Goal: Find specific fact: Find specific fact

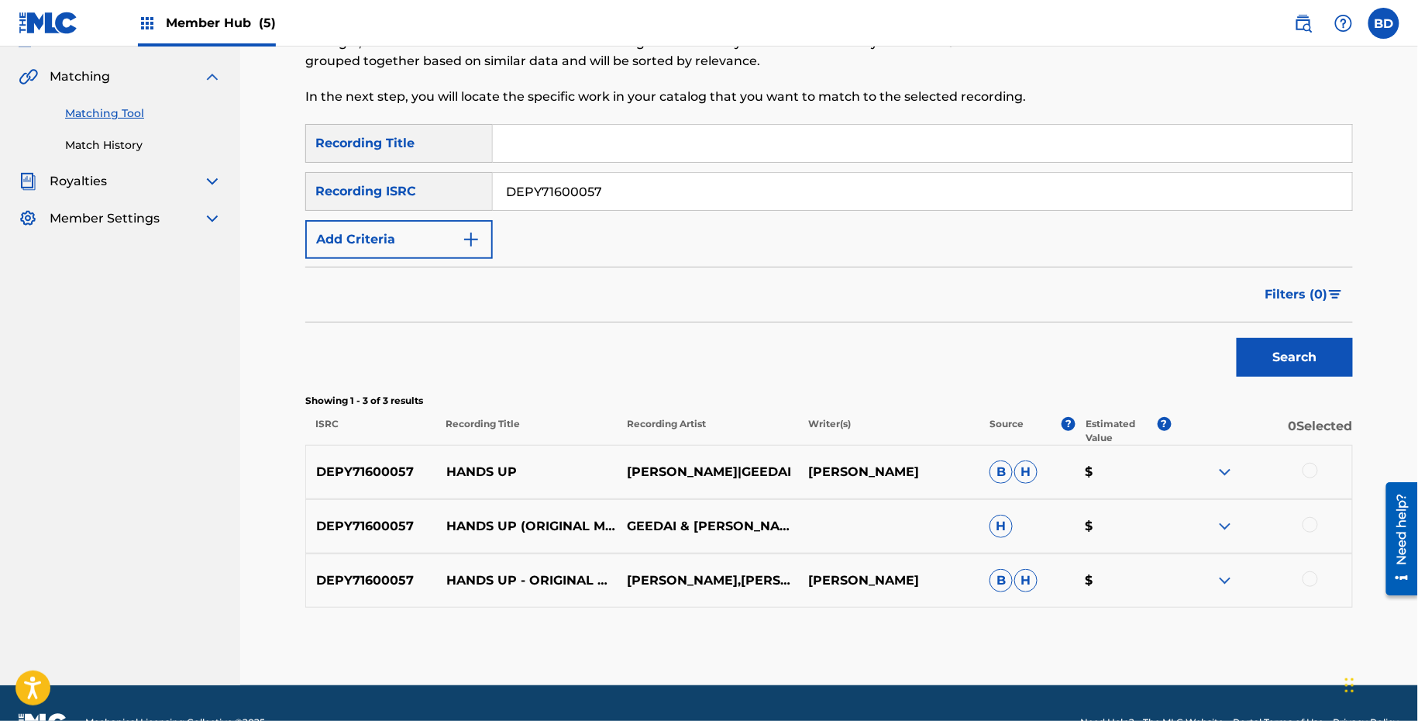
click at [652, 199] on input "DEPY71600057" at bounding box center [922, 191] width 859 height 37
paste input "31800732"
click at [1237, 338] on button "Search" at bounding box center [1295, 357] width 116 height 39
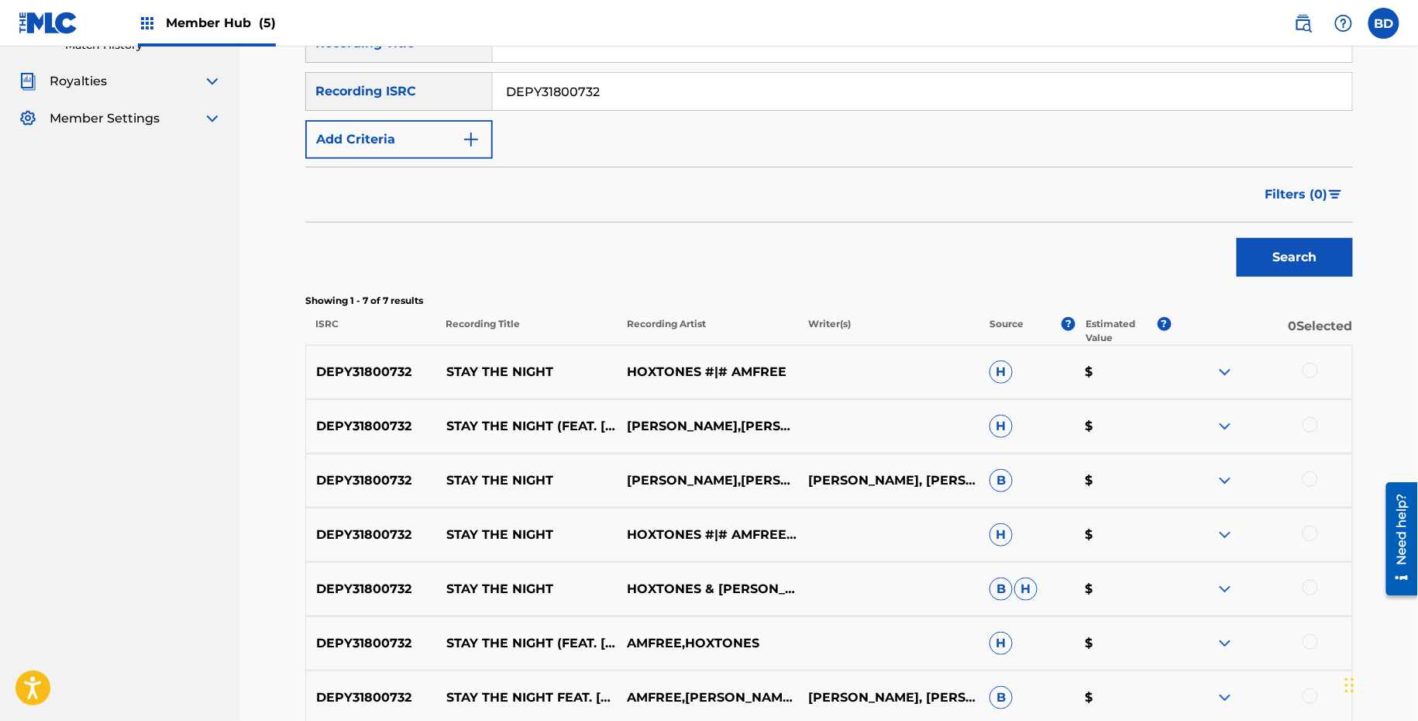
scroll to position [301, 0]
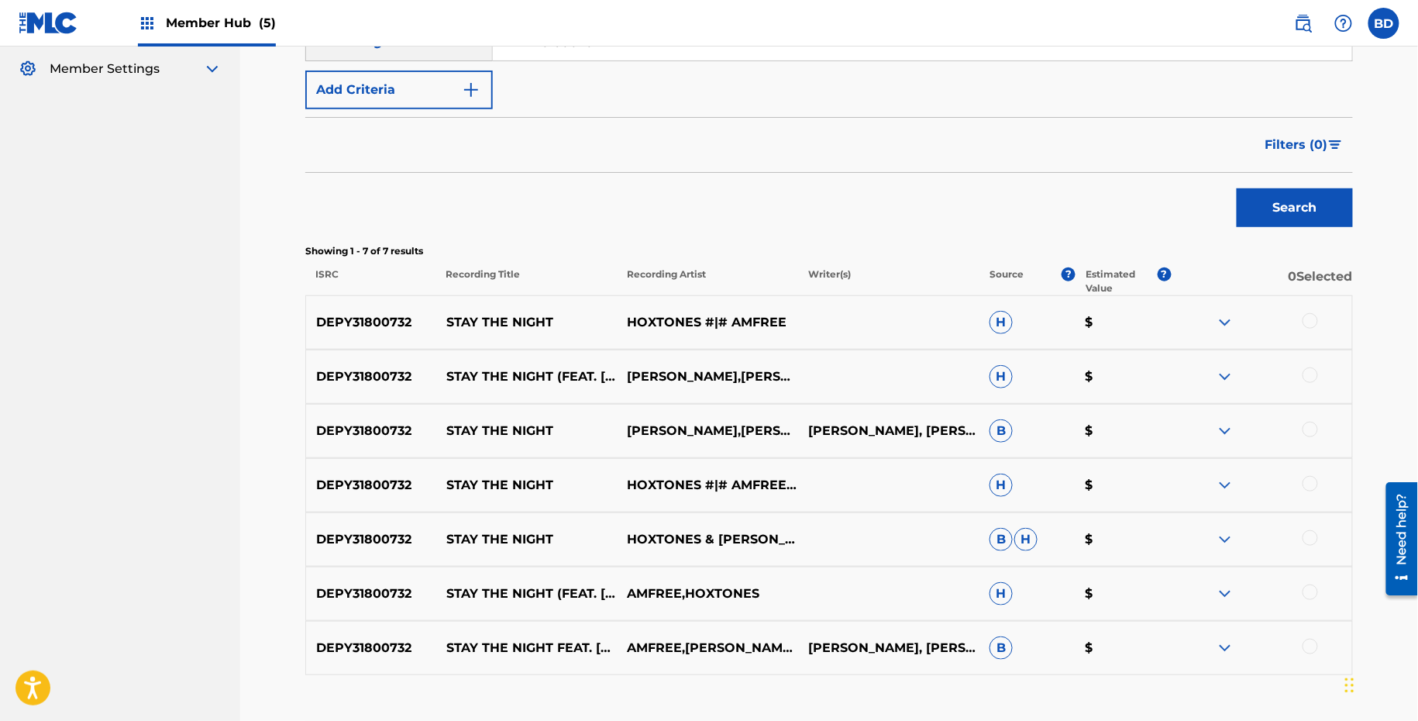
click at [487, 321] on p "STAY THE NIGHT" at bounding box center [526, 322] width 181 height 19
copy p "STAY THE NIGHT"
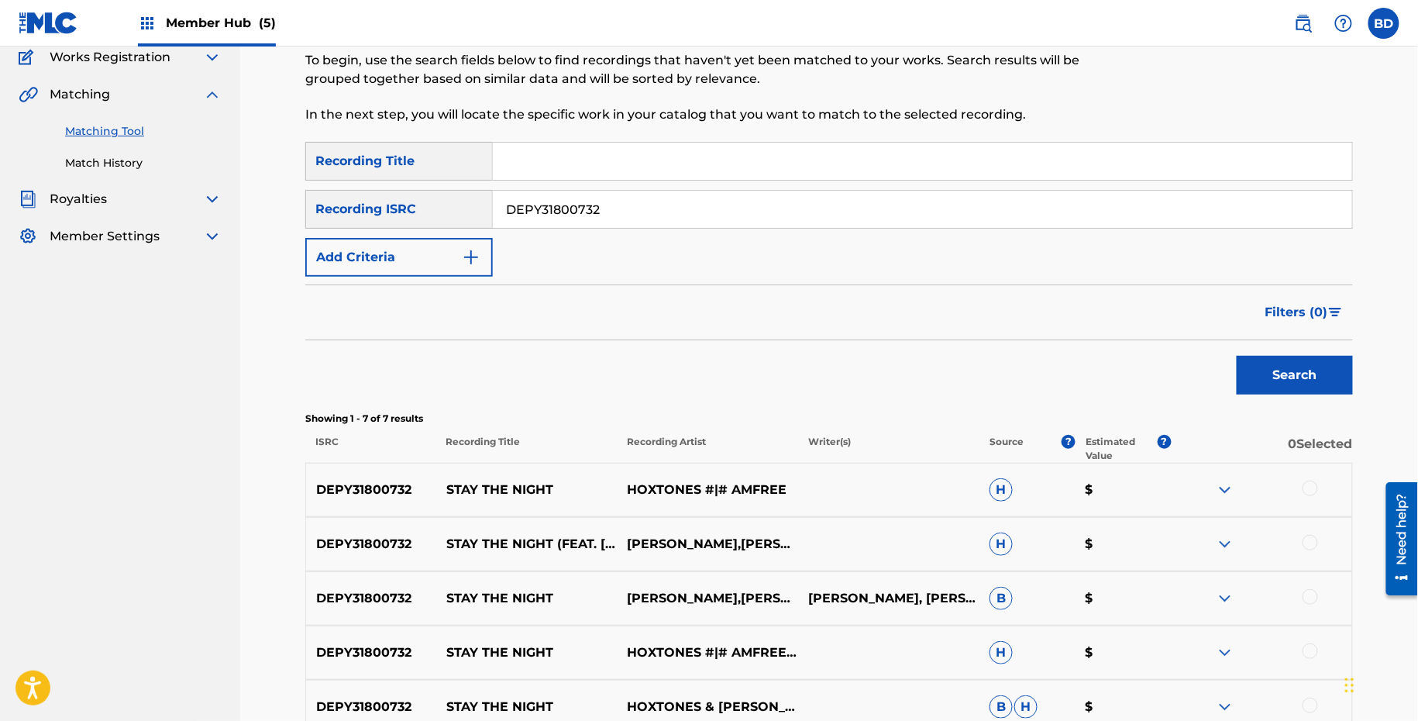
click at [590, 215] on input "DEPY31800732" at bounding box center [922, 209] width 859 height 37
paste input "X11600088"
click at [1237, 356] on button "Search" at bounding box center [1295, 375] width 116 height 39
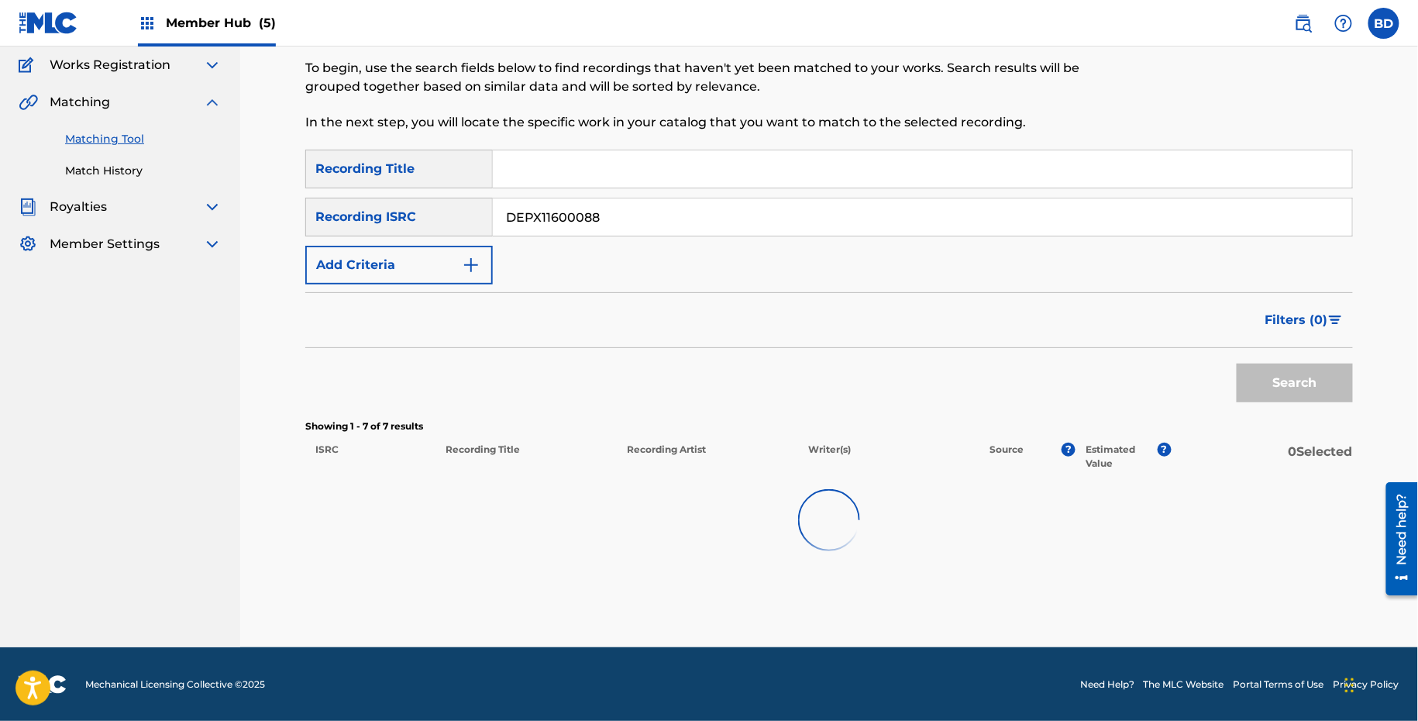
scroll to position [134, 0]
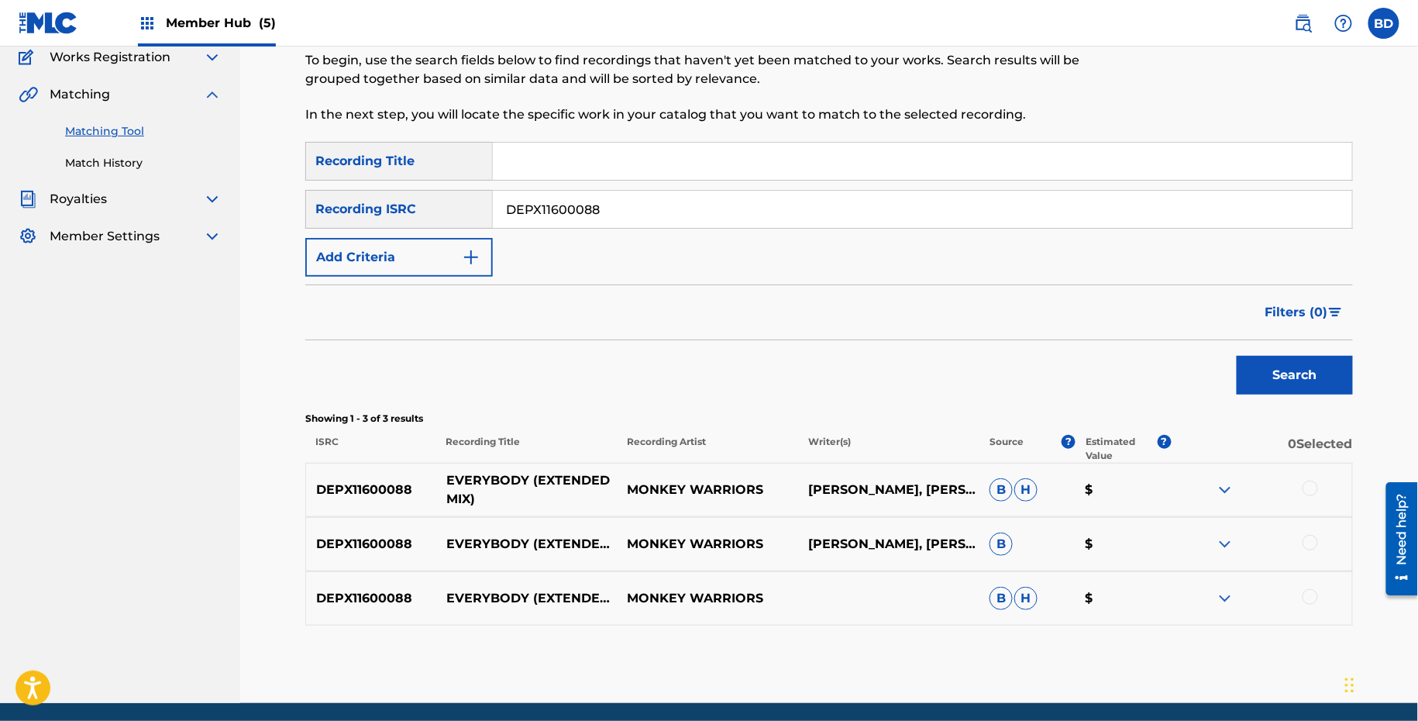
click at [486, 476] on p "EVERYBODY (EXTENDED MIX)" at bounding box center [526, 489] width 181 height 37
copy p "EVERYBODY"
click at [1219, 585] on div "DEPX11600088 EVERYBODY (EXTENDED MIX) MONKEY WARRIORS B H $" at bounding box center [828, 598] width 1047 height 54
click at [1221, 603] on img at bounding box center [1225, 598] width 19 height 19
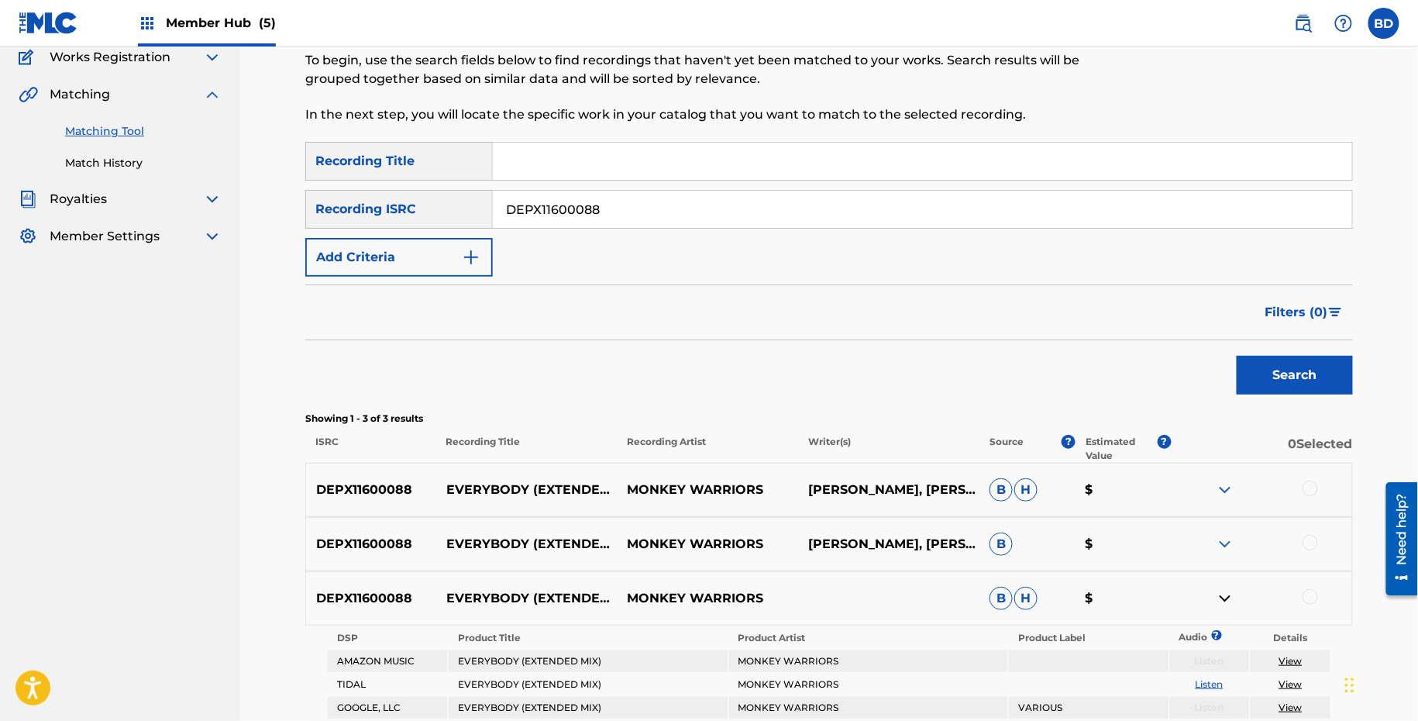
click at [1237, 535] on div at bounding box center [1261, 544] width 181 height 19
click at [1231, 545] on img at bounding box center [1225, 544] width 19 height 19
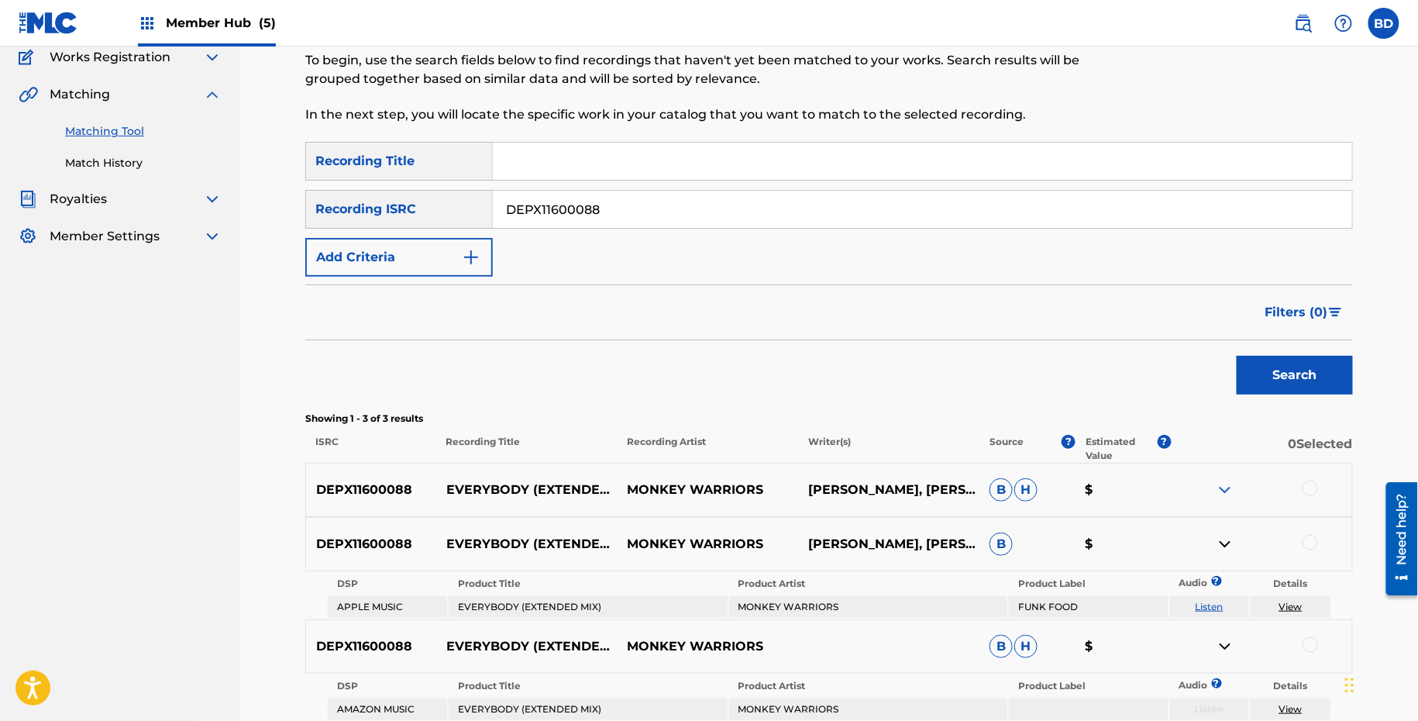
click at [1231, 485] on img at bounding box center [1225, 489] width 19 height 19
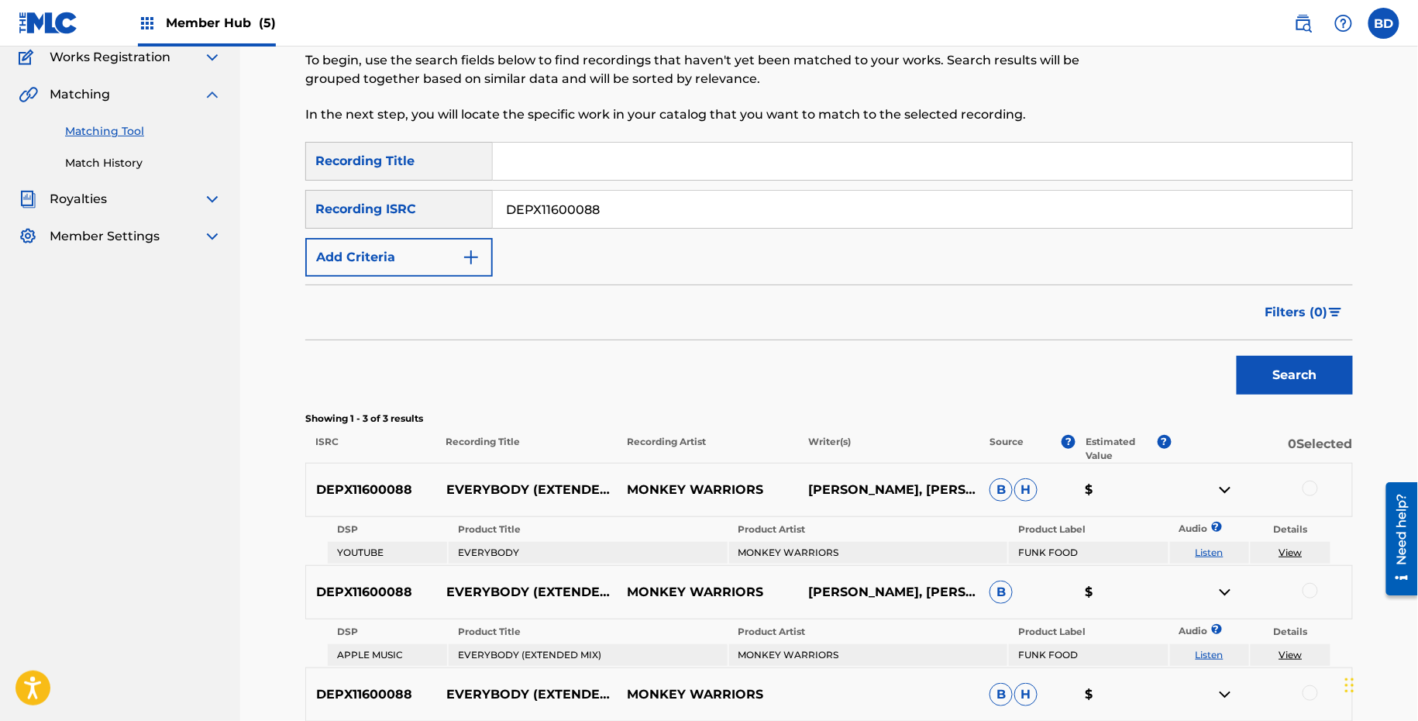
scroll to position [374, 0]
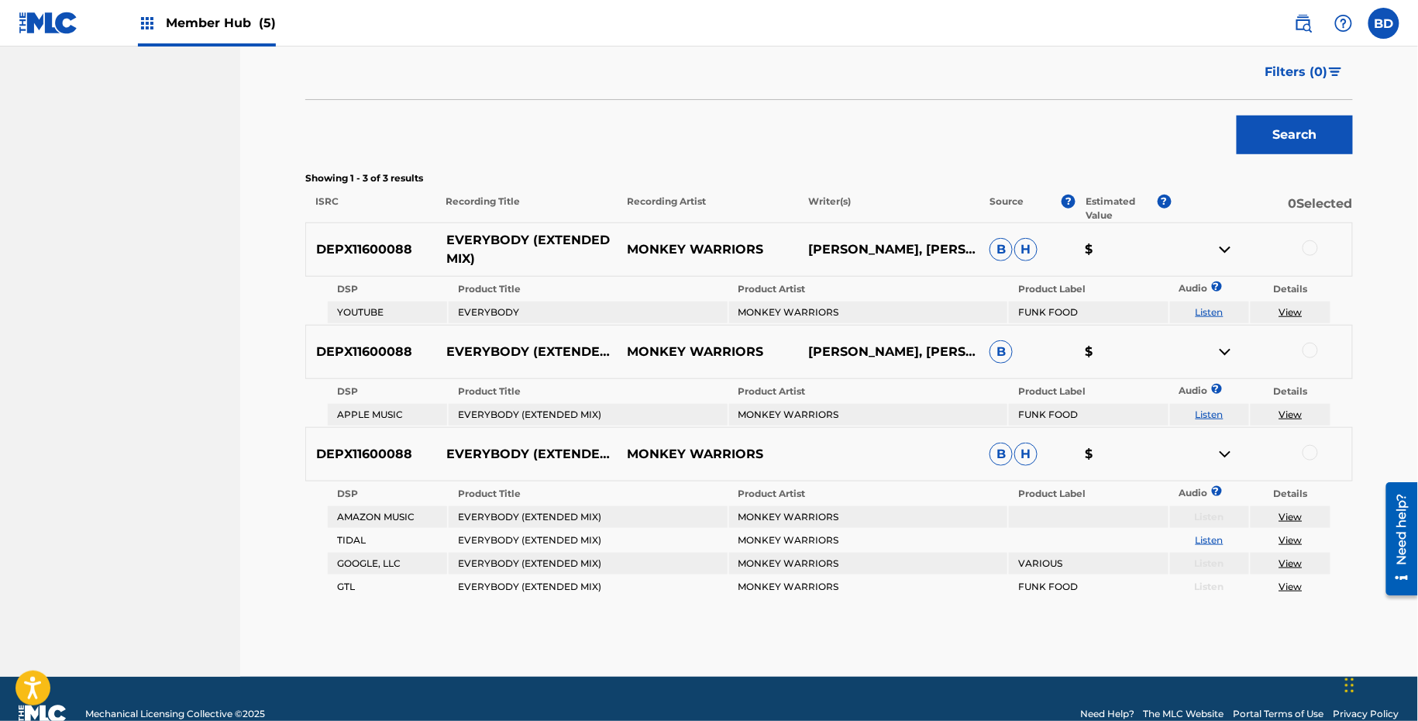
click at [475, 243] on p "EVERYBODY (EXTENDED MIX)" at bounding box center [526, 249] width 181 height 37
copy p "EVERYBODY"
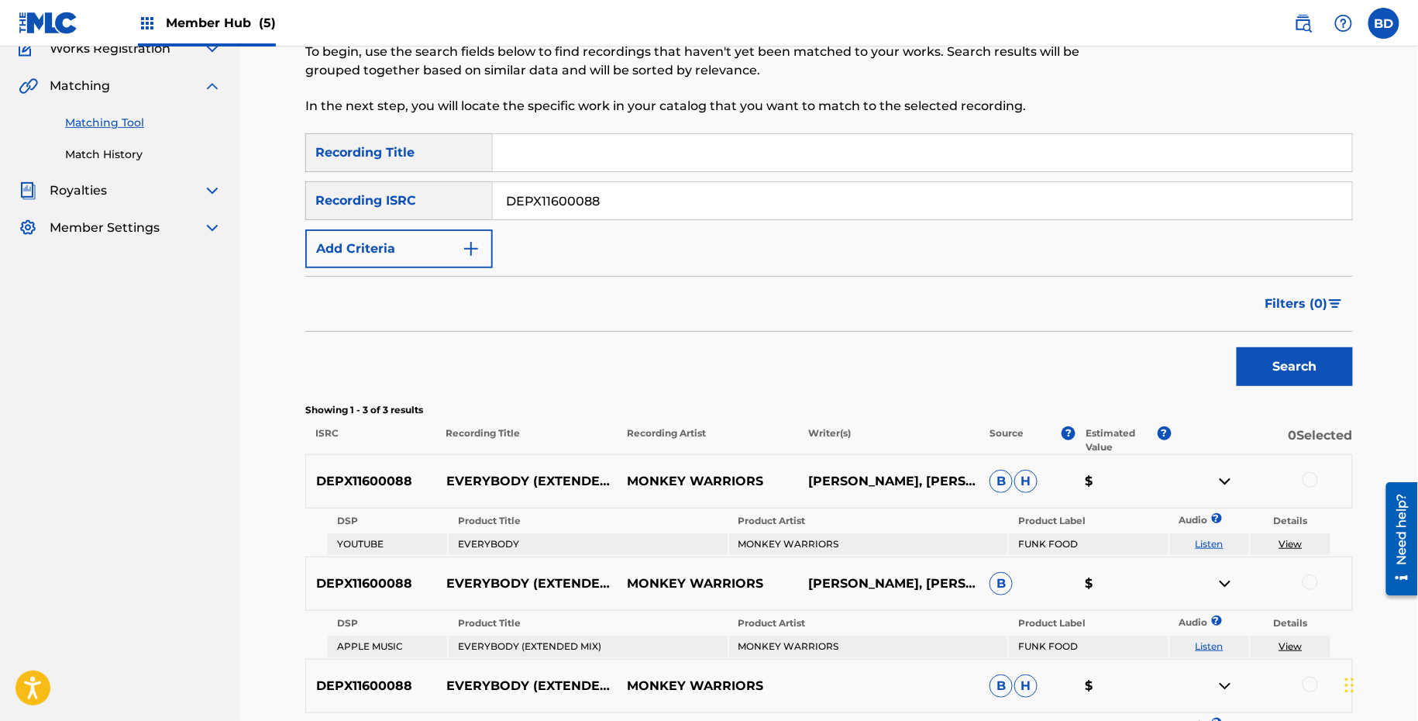
click at [619, 189] on input "DEPX11600088" at bounding box center [922, 200] width 859 height 37
paste input "R3180009"
click at [1237, 347] on button "Search" at bounding box center [1295, 366] width 116 height 39
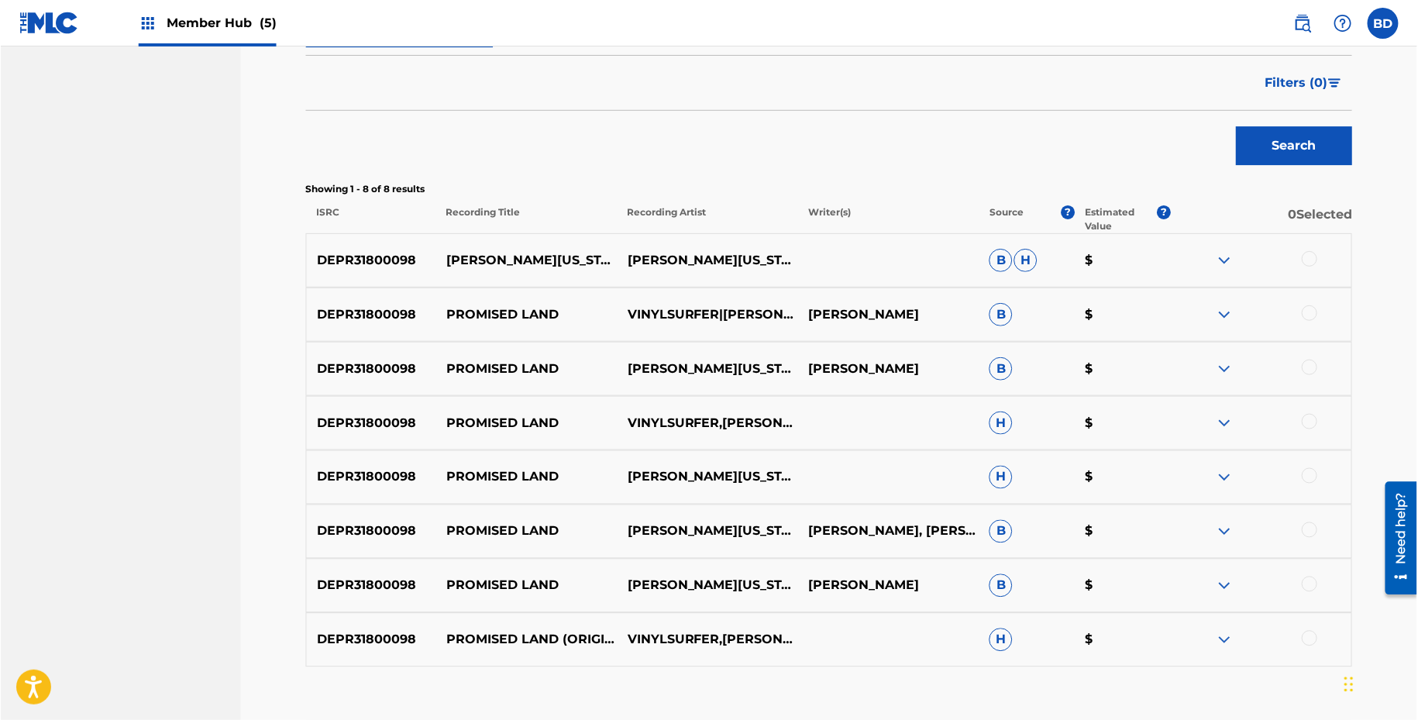
scroll to position [461, 0]
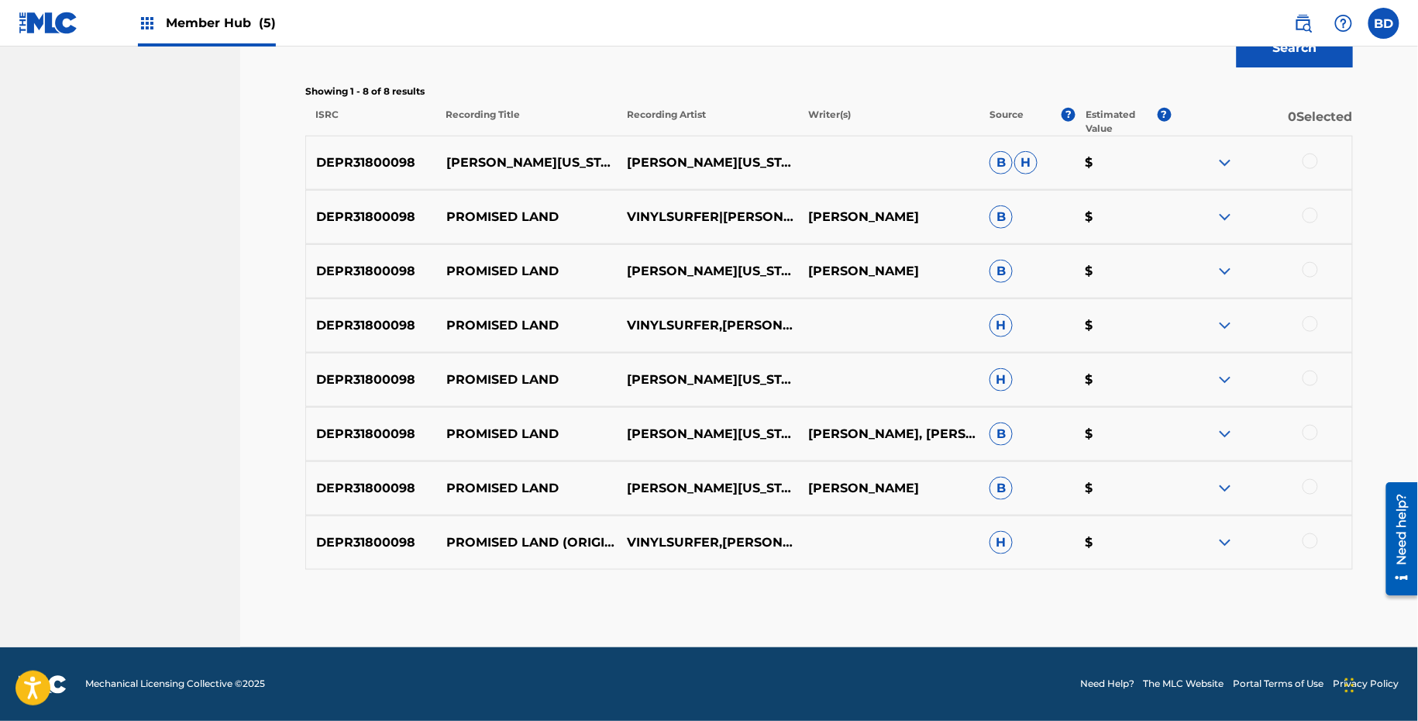
click at [1225, 538] on img at bounding box center [1225, 542] width 19 height 19
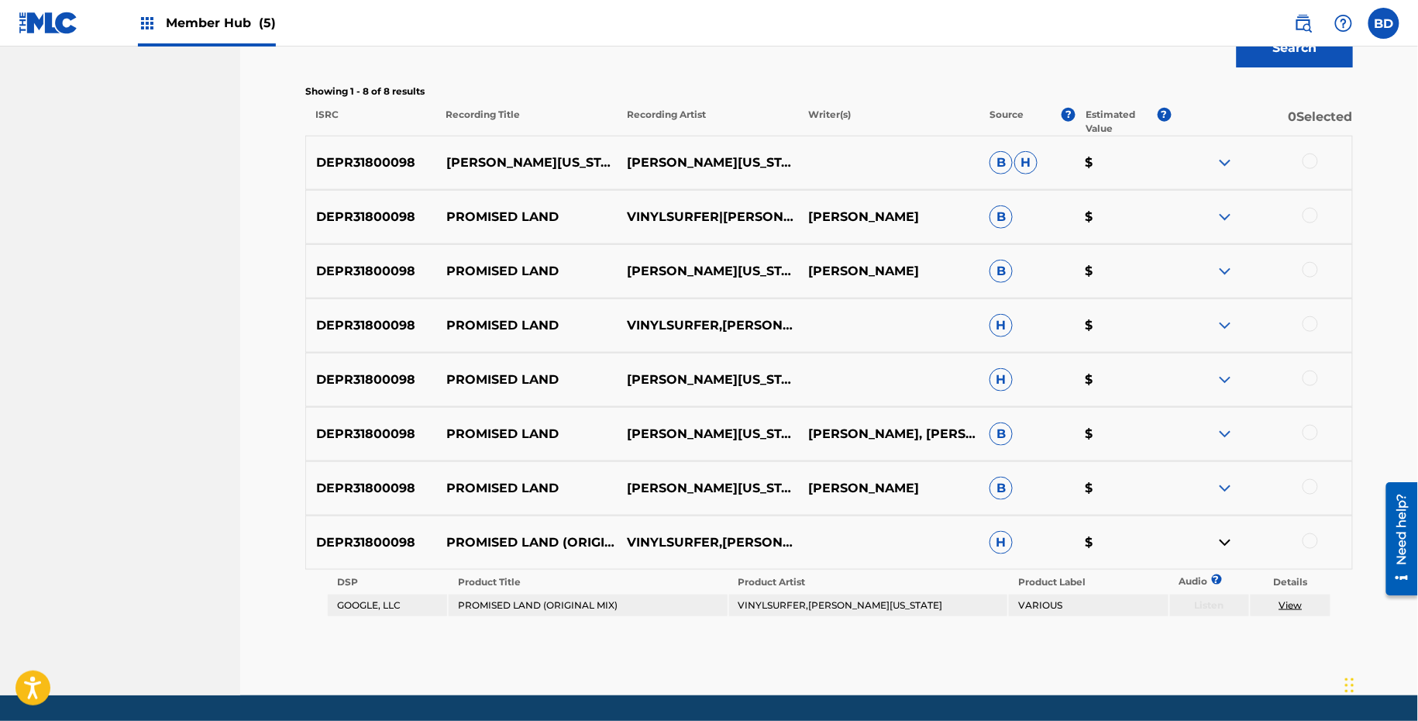
click at [1233, 487] on img at bounding box center [1225, 488] width 19 height 19
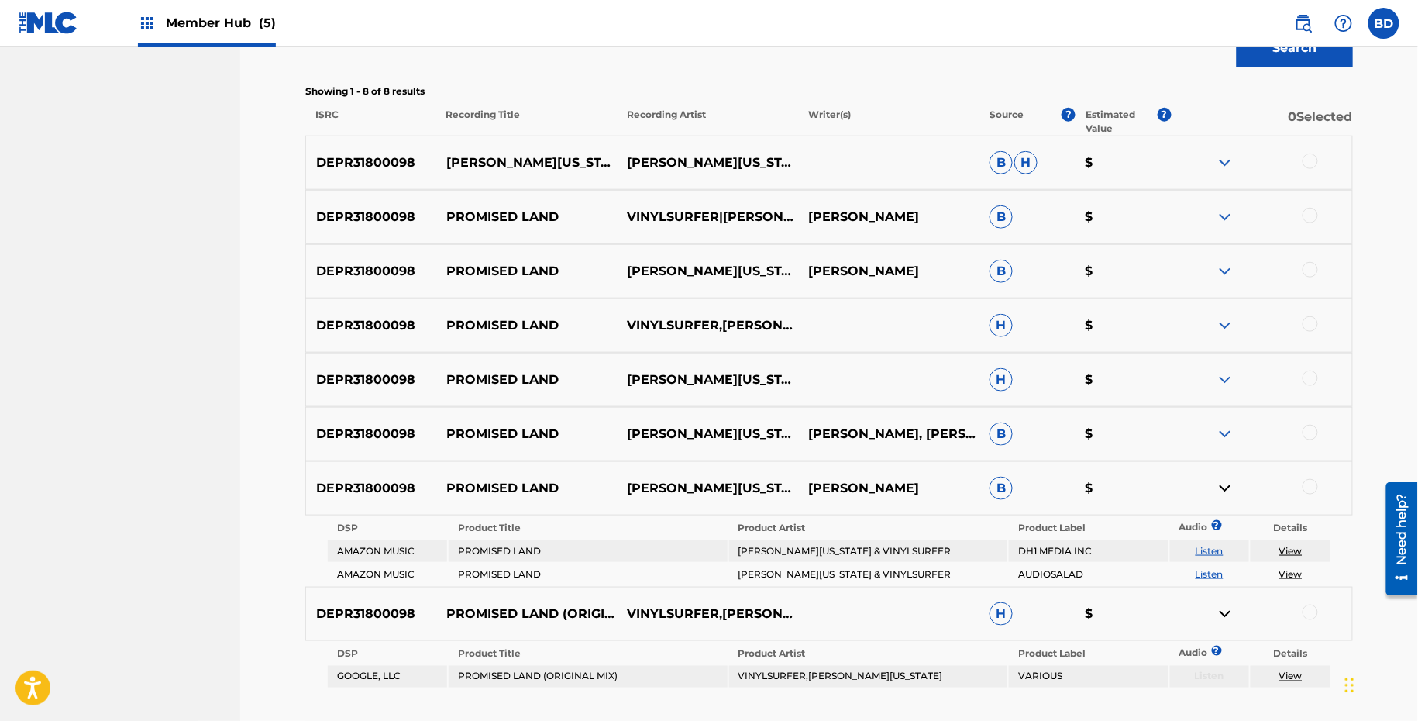
click at [1232, 432] on img at bounding box center [1225, 434] width 19 height 19
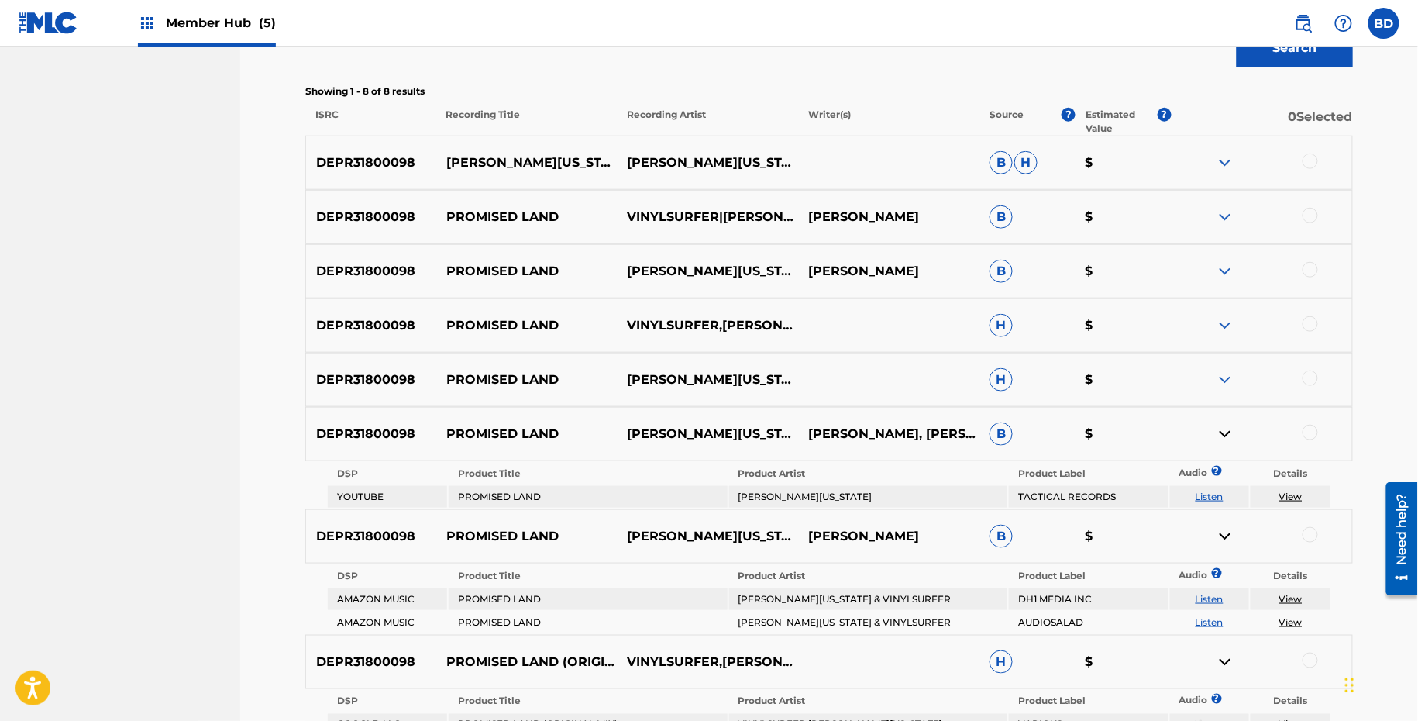
click at [1230, 372] on img at bounding box center [1225, 379] width 19 height 19
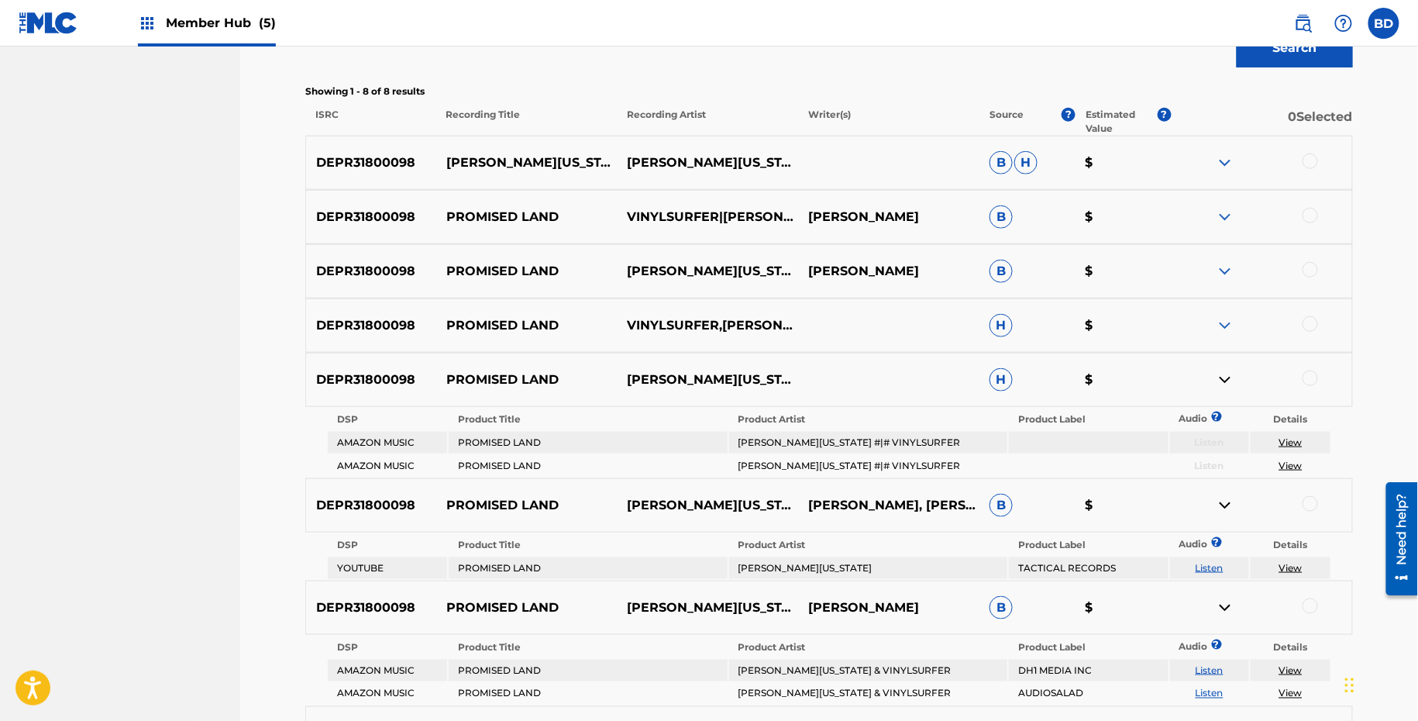
click at [1232, 325] on img at bounding box center [1225, 325] width 19 height 19
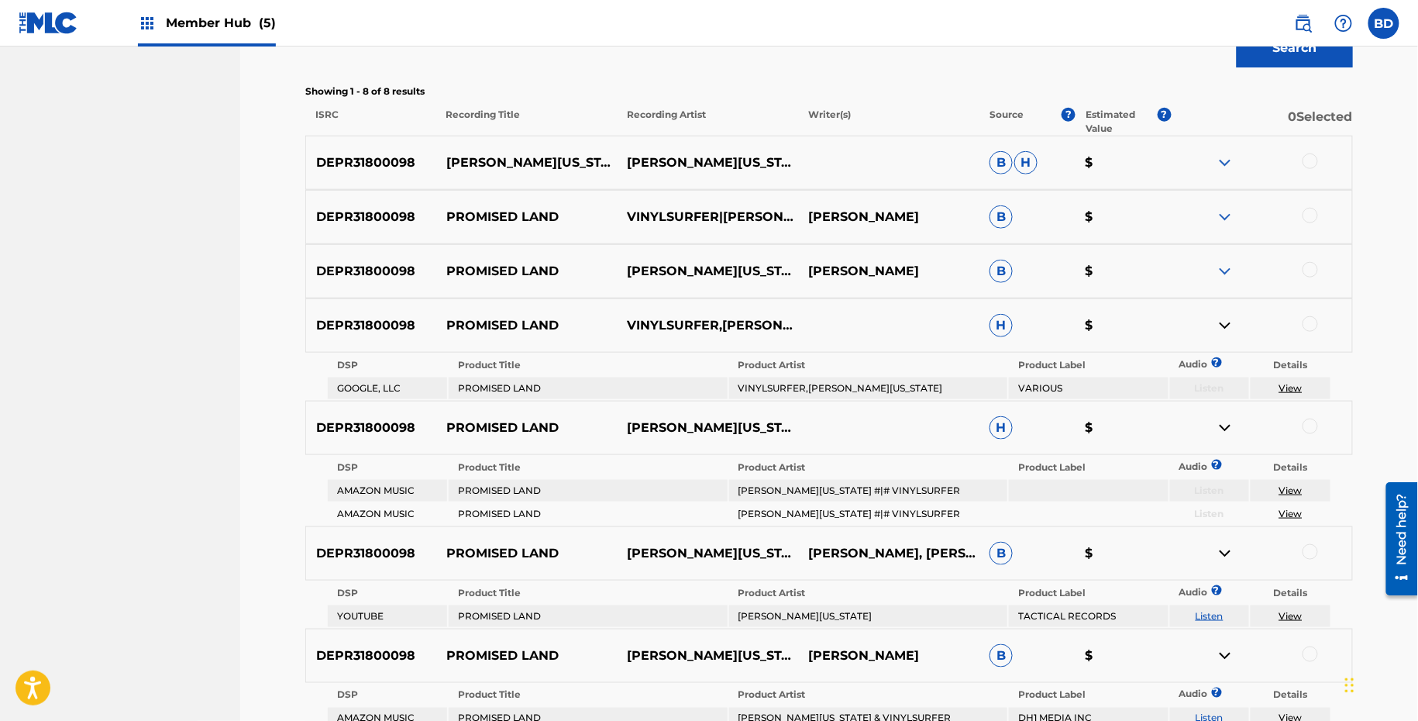
click at [1232, 194] on div "DEPR31800098 PROMISED LAND VINYLSURFER|[PERSON_NAME][US_STATE] [PERSON_NAME] B $" at bounding box center [828, 217] width 1047 height 54
click at [1226, 277] on img at bounding box center [1225, 271] width 19 height 19
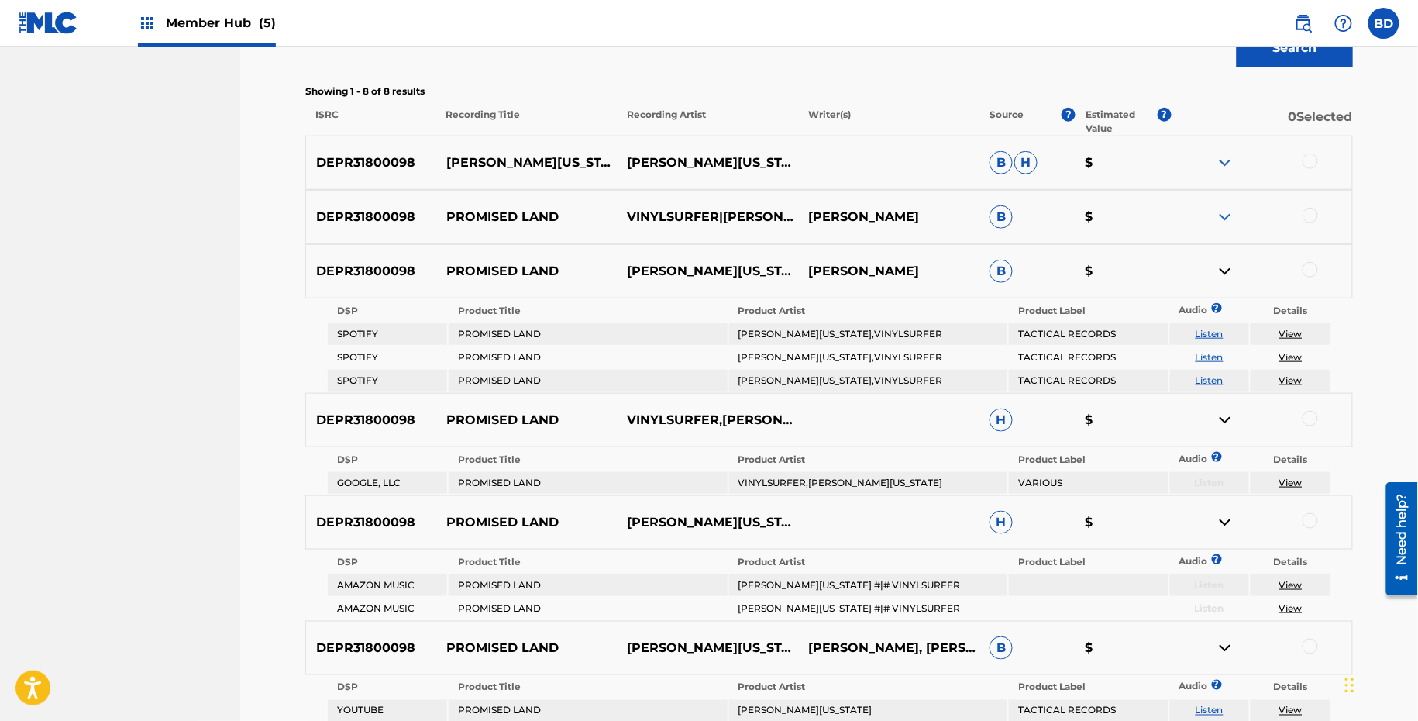
click at [1226, 208] on img at bounding box center [1225, 217] width 19 height 19
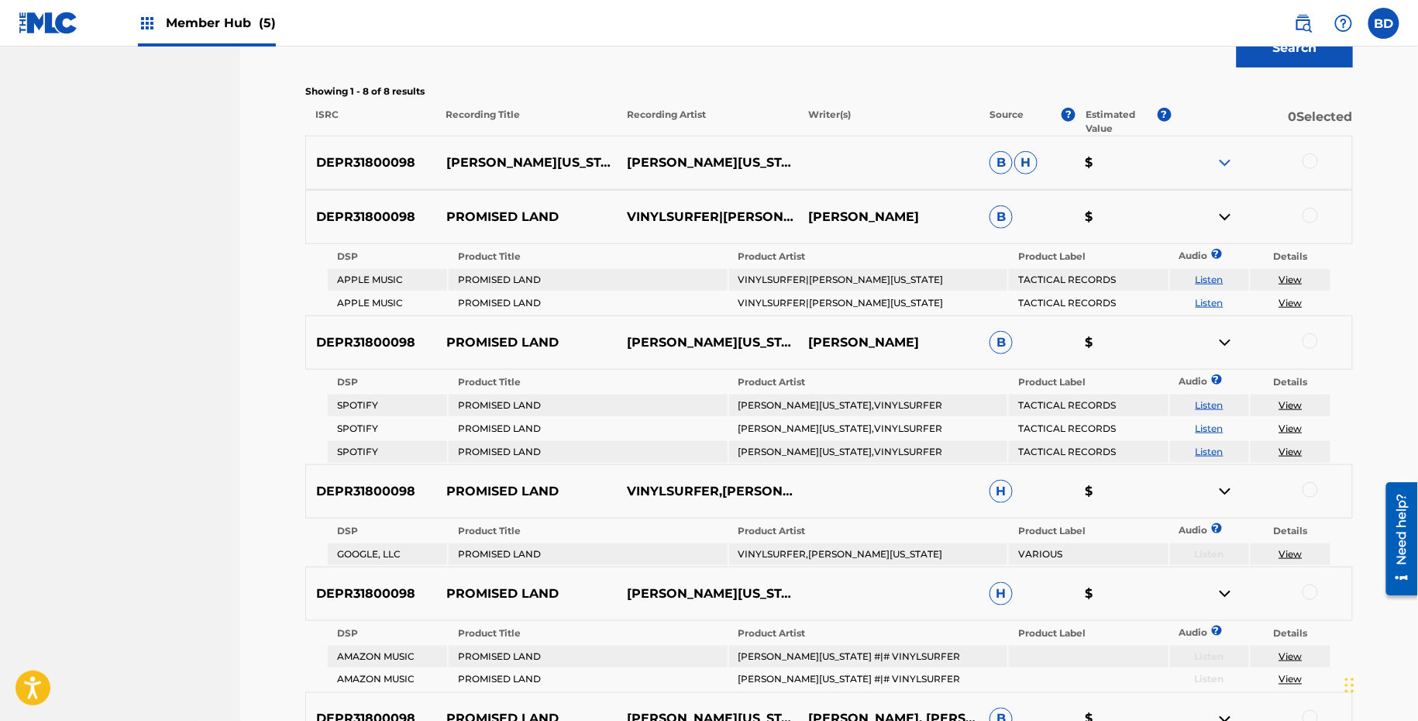
click at [1230, 141] on div "DEPR31800098 [PERSON_NAME][US_STATE] & VINYLSURFER - PROMISED LAND [PERSON_NAME…" at bounding box center [828, 163] width 1047 height 54
click at [1224, 160] on img at bounding box center [1225, 162] width 19 height 19
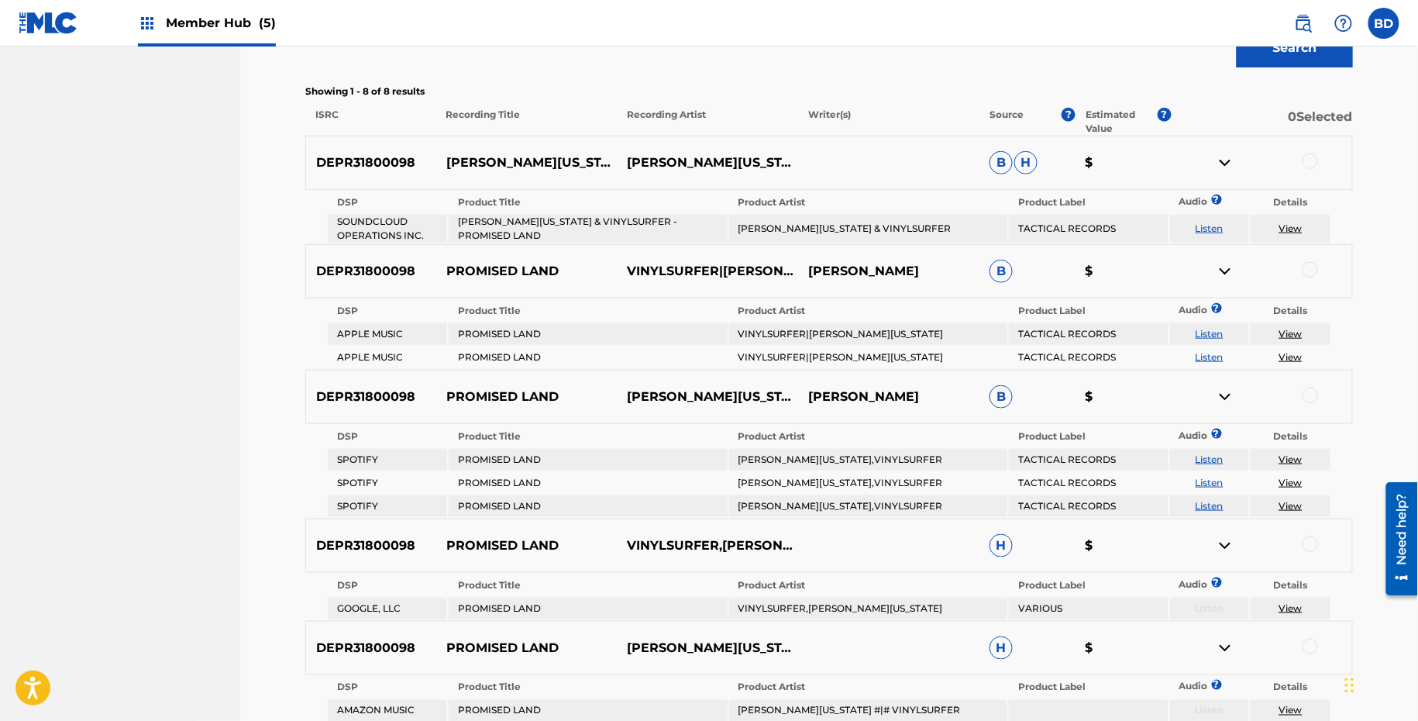
click at [511, 278] on p "PROMISED LAND" at bounding box center [526, 271] width 181 height 19
copy p "PROMISED LAND"
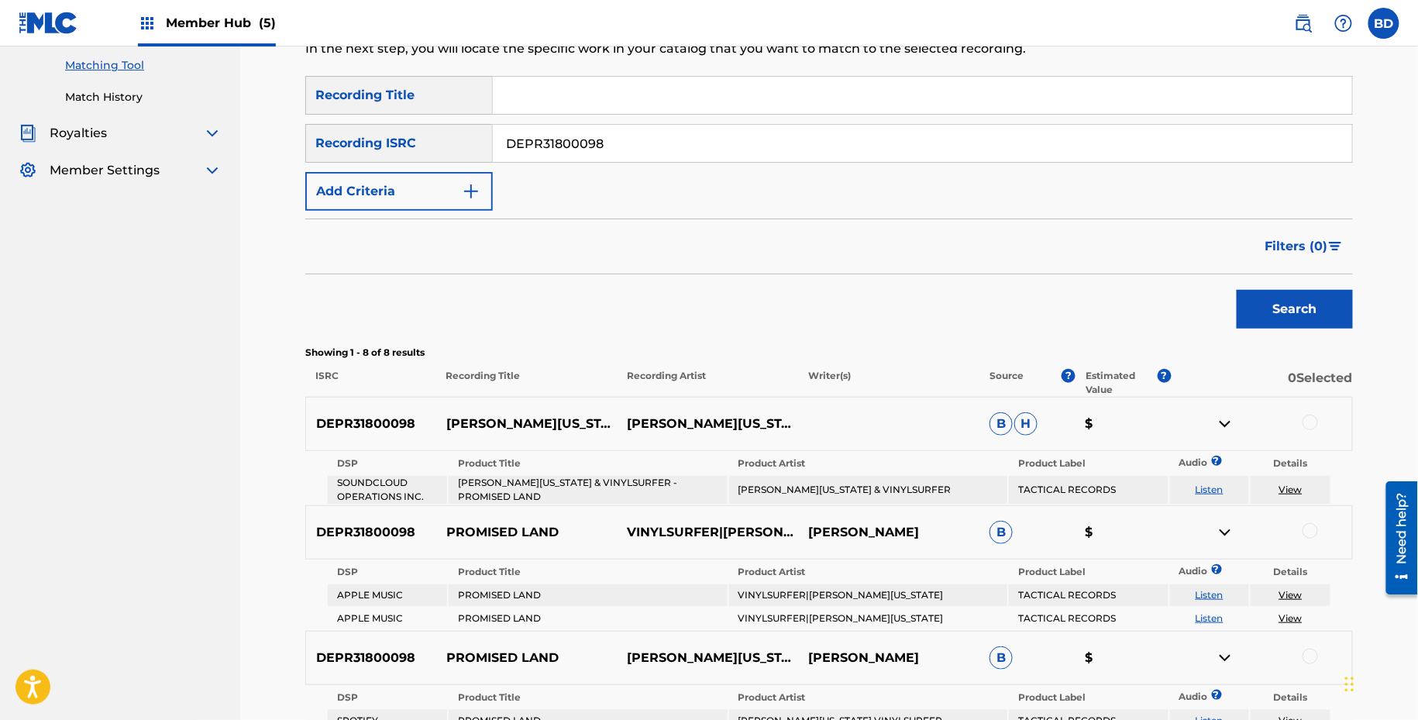
click at [556, 155] on input "DEPR31800098" at bounding box center [922, 143] width 859 height 37
paste input "I8231302"
click at [1237, 290] on button "Search" at bounding box center [1295, 309] width 116 height 39
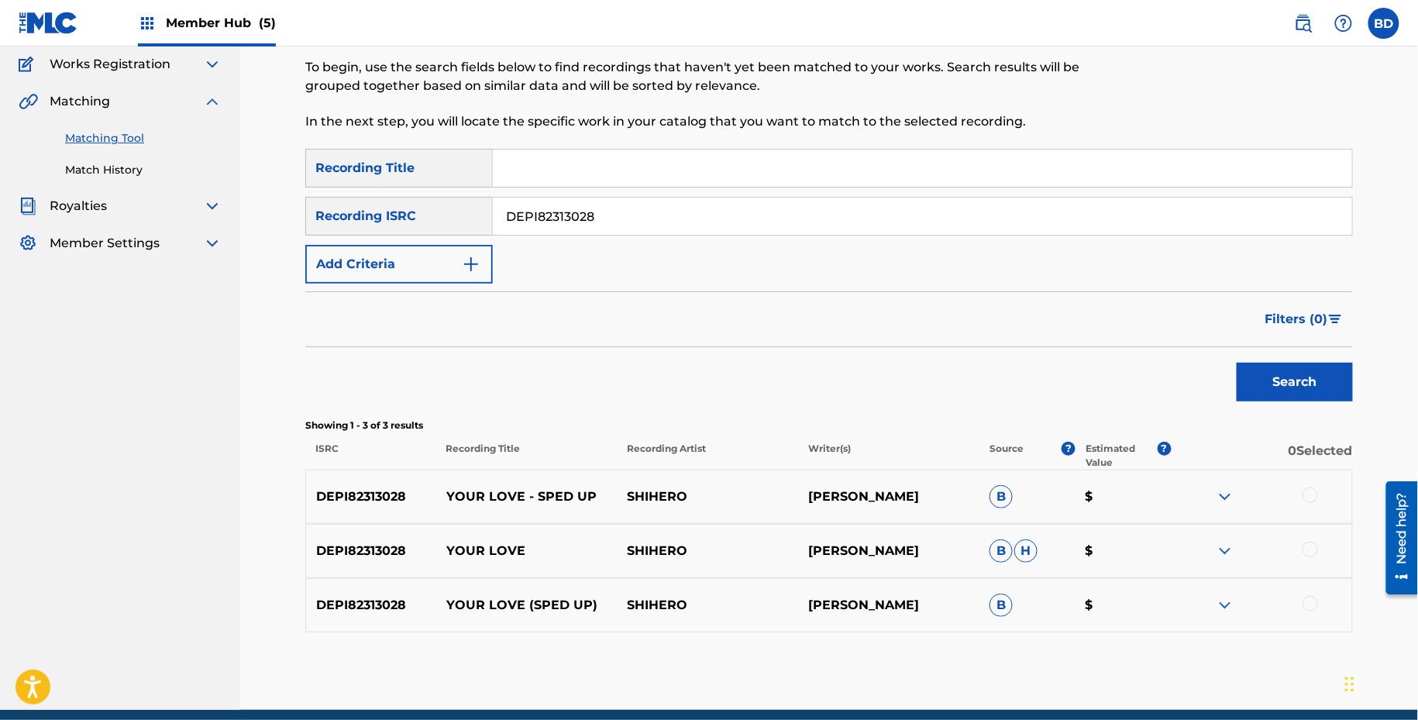
scroll to position [191, 0]
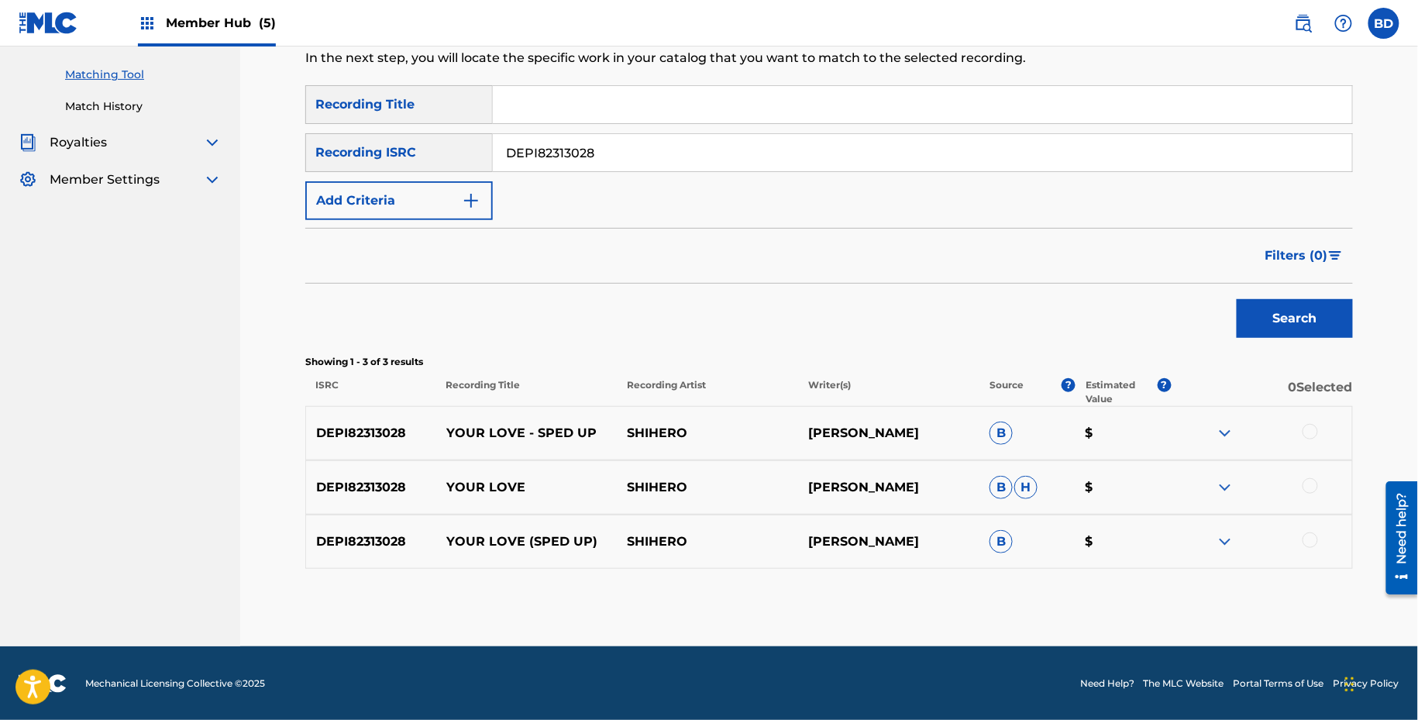
click at [475, 478] on p "YOUR LOVE" at bounding box center [526, 487] width 181 height 19
copy p "YOUR LOVE"
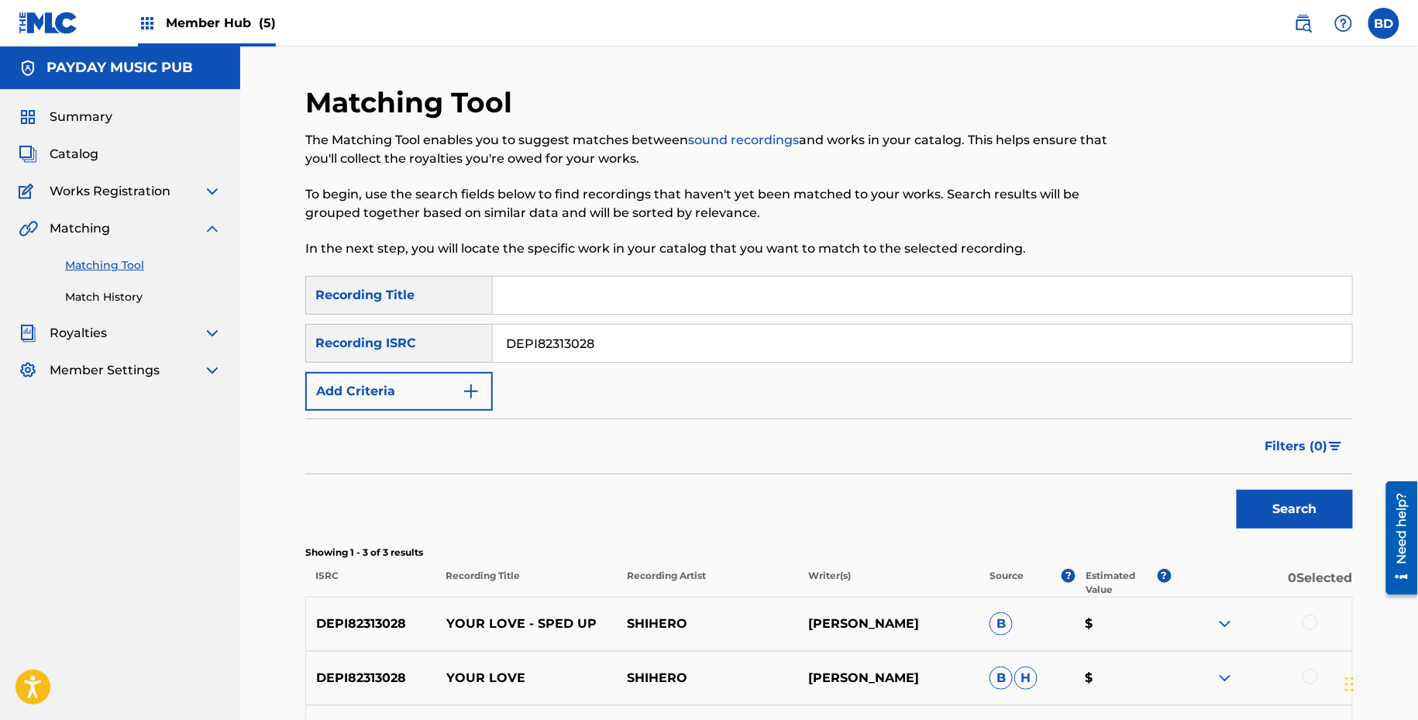
click at [600, 330] on input "DEPI82313028" at bounding box center [922, 343] width 859 height 37
paste input "215861"
click at [1237, 490] on button "Search" at bounding box center [1295, 509] width 116 height 39
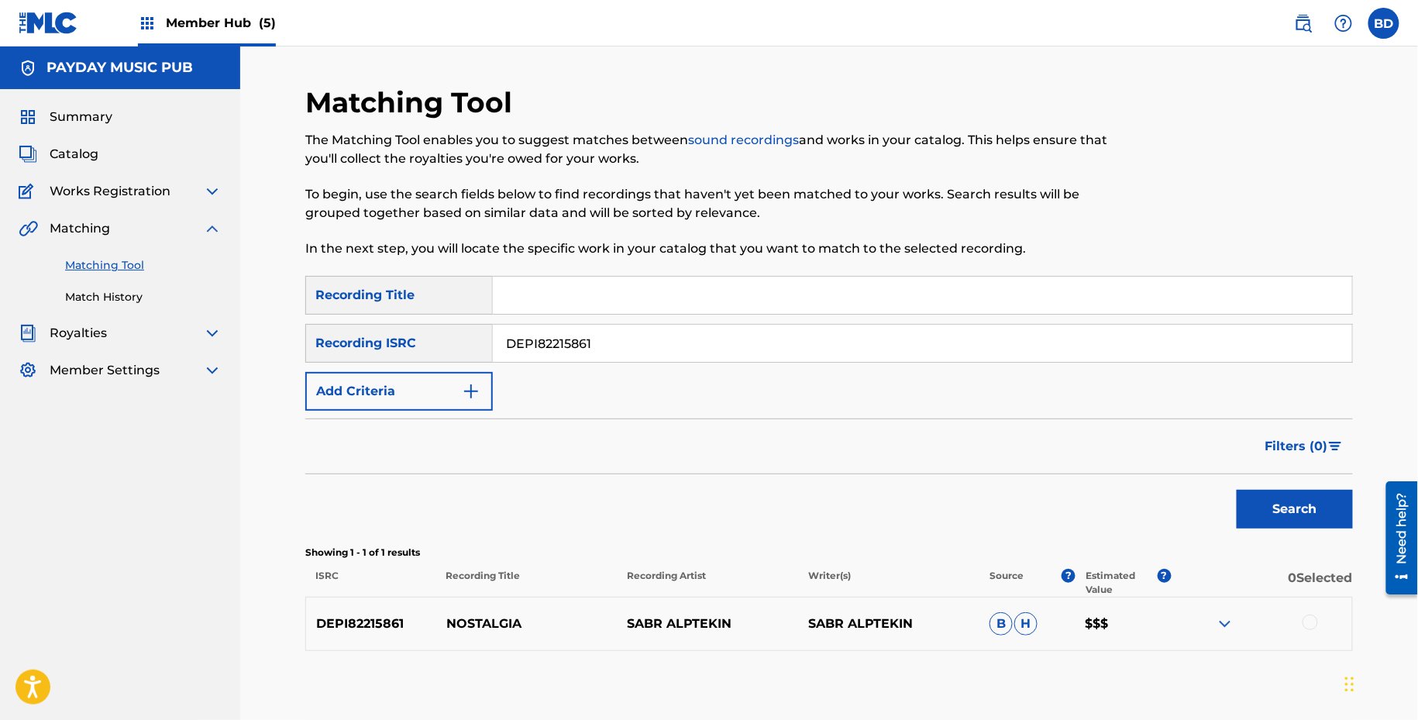
scroll to position [82, 0]
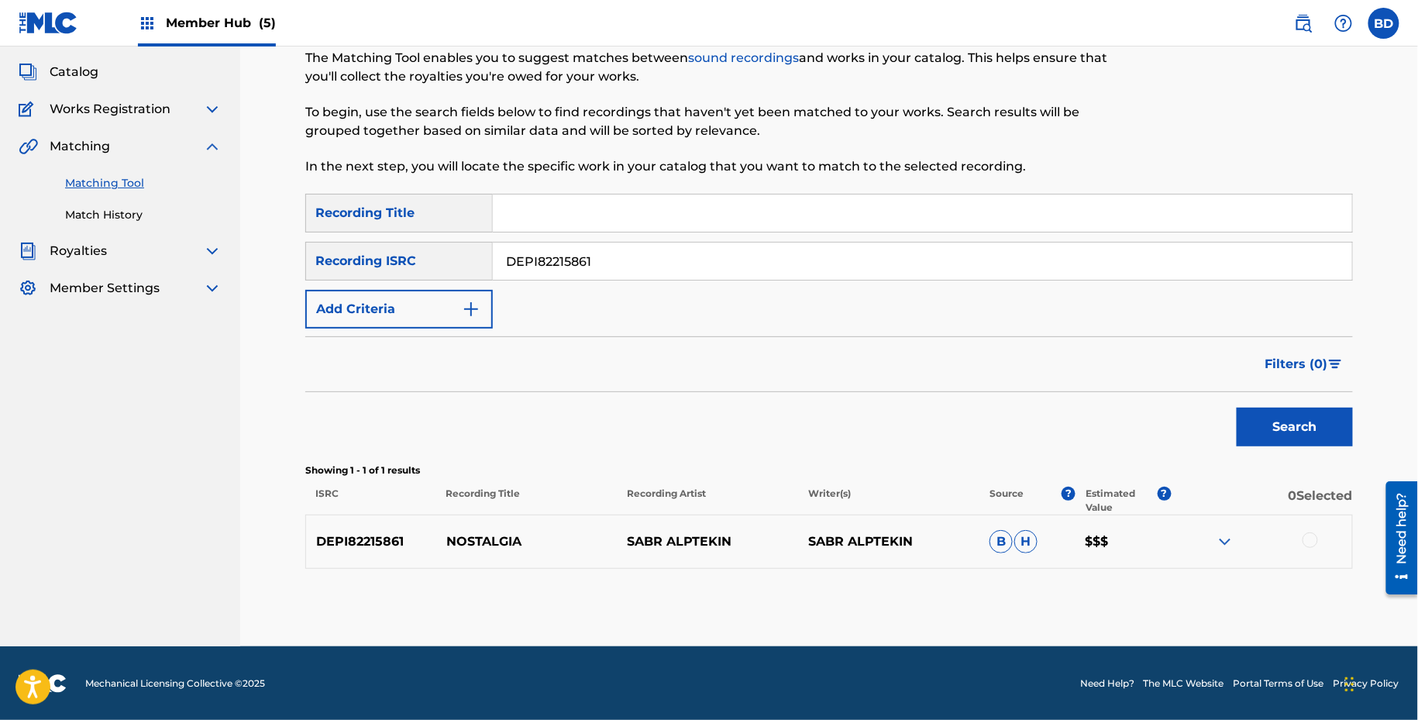
click at [518, 526] on div "DEPI82215861 NOSTALGIA SABR ALPTEKIN SABR [PERSON_NAME] $$$" at bounding box center [828, 541] width 1047 height 54
click at [518, 527] on div "DEPI82215861 NOSTALGIA SABR ALPTEKIN SABR [PERSON_NAME] $$$" at bounding box center [828, 541] width 1047 height 54
copy p "NOSTALGIA"
click at [518, 525] on div "DEPI82215861 NOSTALGIA SABR ALPTEKIN SABR [PERSON_NAME] $$$" at bounding box center [828, 541] width 1047 height 54
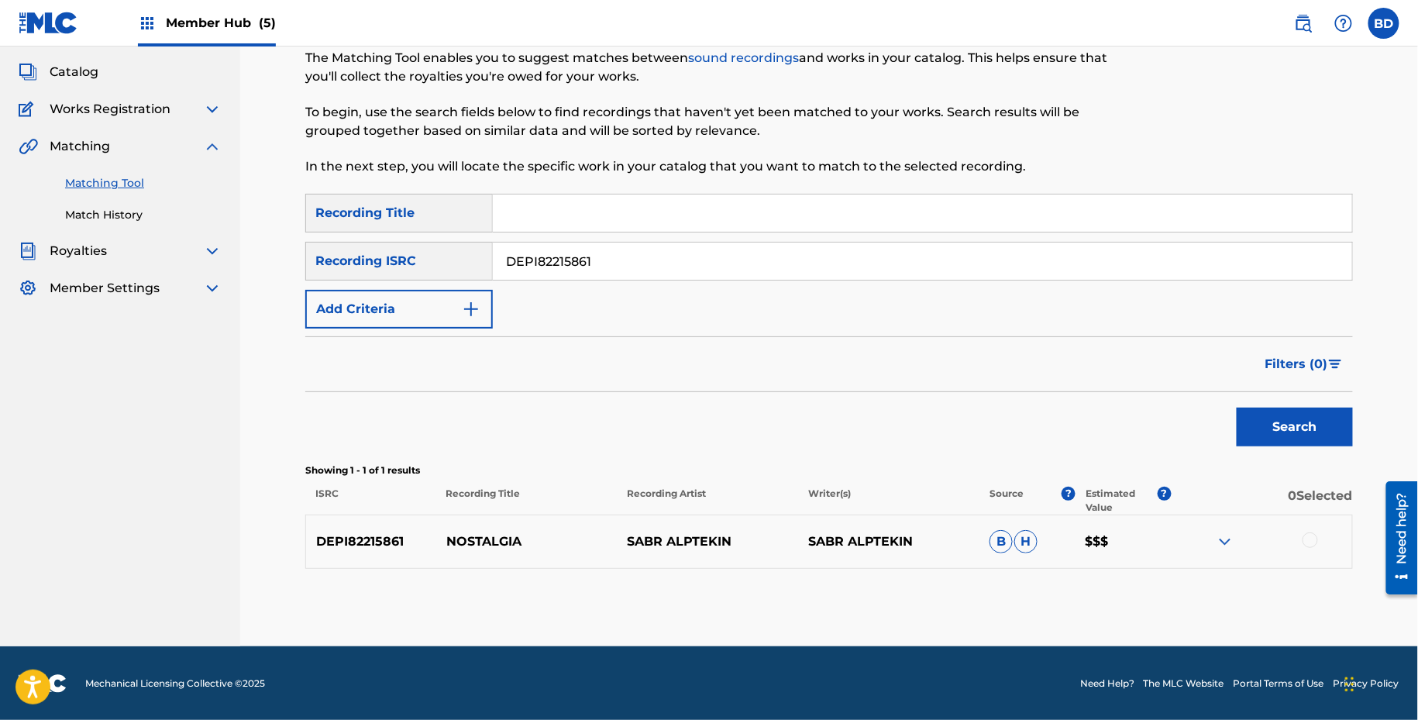
click at [1230, 537] on img at bounding box center [1225, 541] width 19 height 19
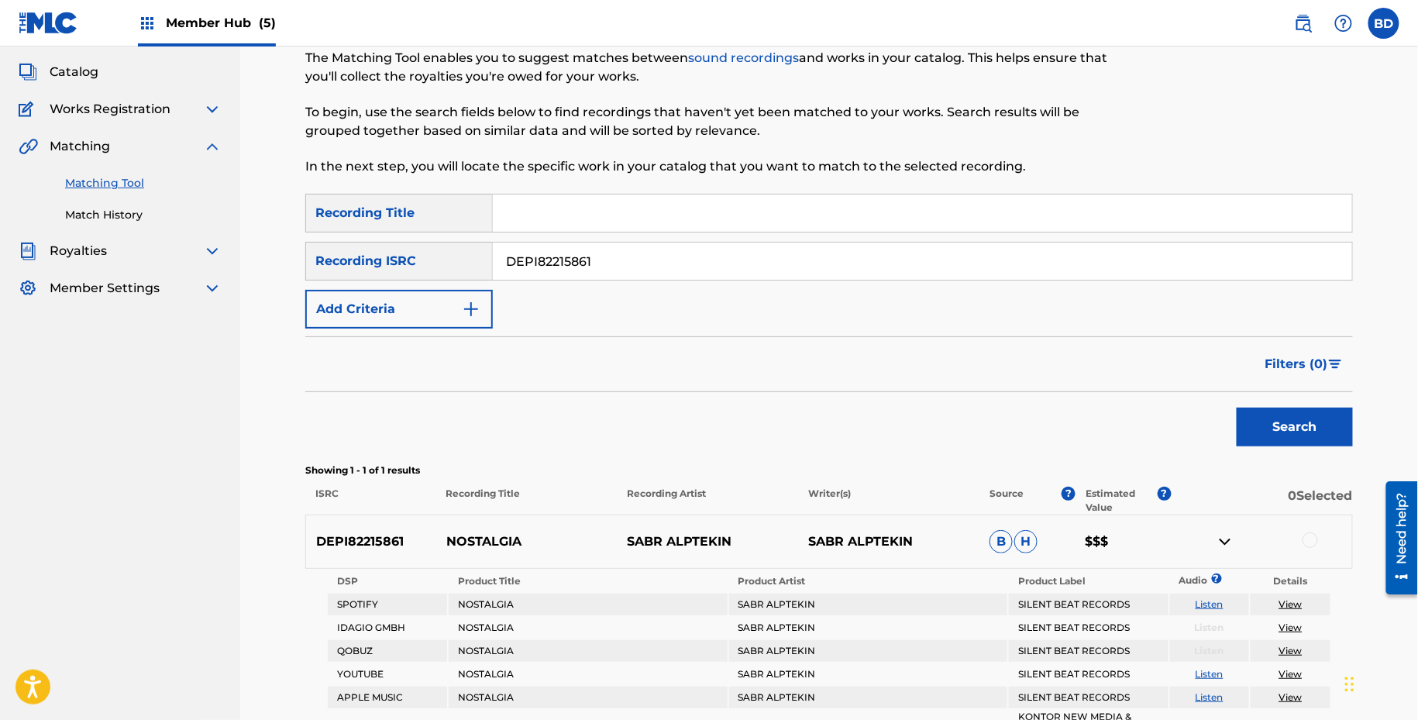
click at [488, 538] on p "NOSTALGIA" at bounding box center [526, 541] width 181 height 19
copy p "NOSTALGIA"
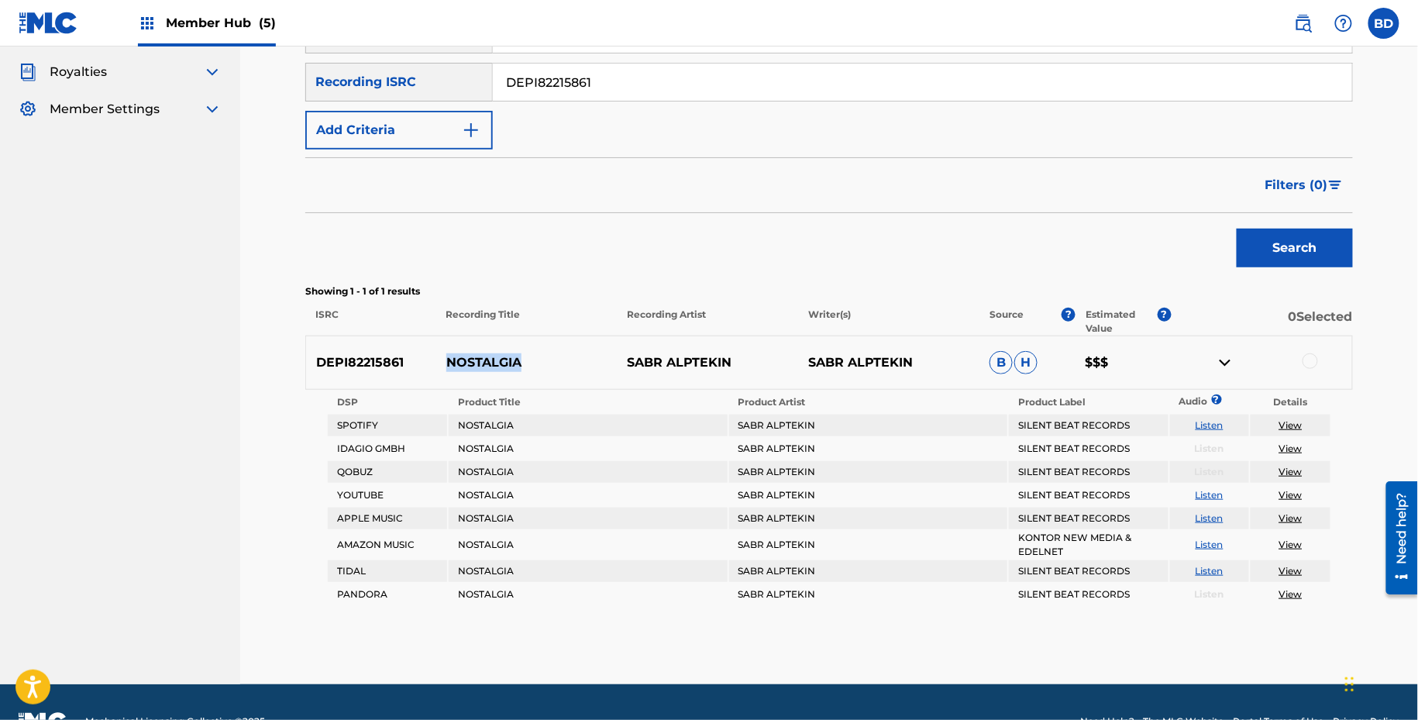
scroll to position [298, 0]
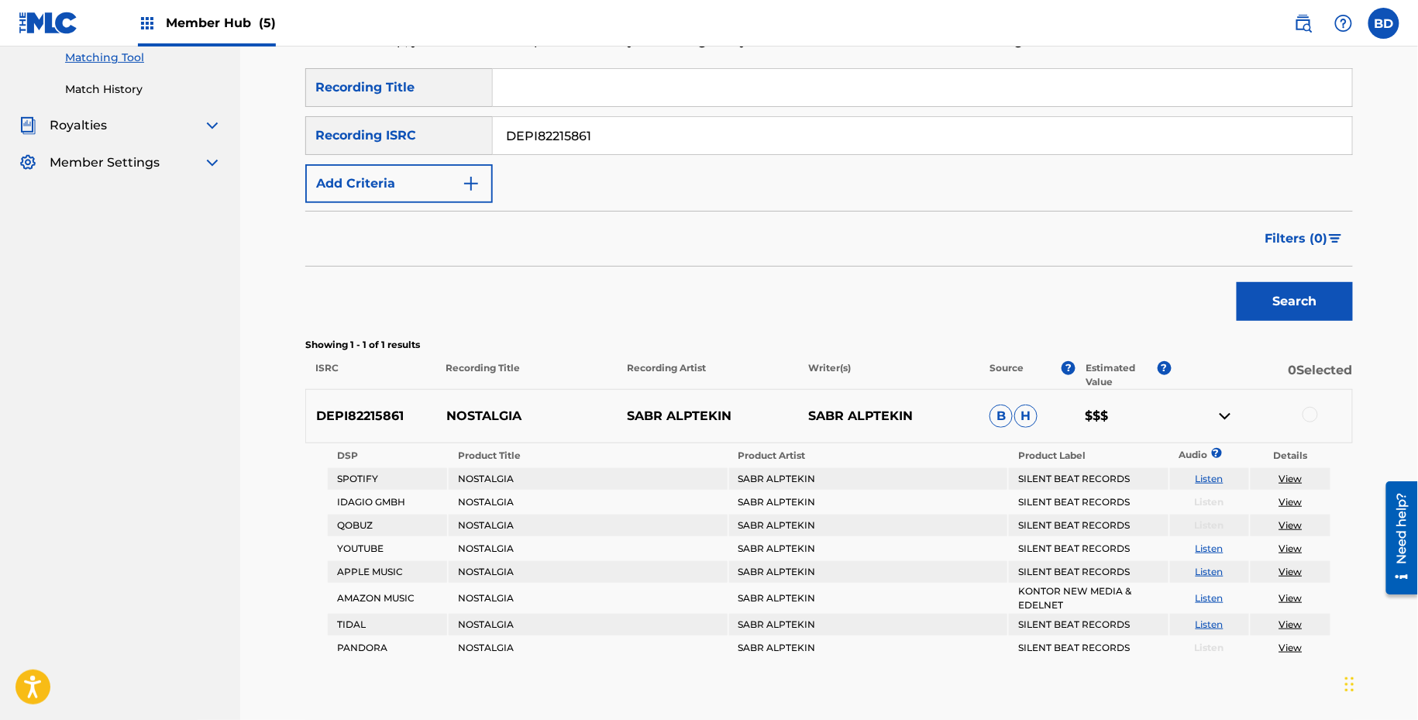
click at [555, 136] on input "DEPI82215861" at bounding box center [922, 135] width 859 height 37
paste input "04749"
type input "DEPI82204749"
click at [1237, 282] on button "Search" at bounding box center [1295, 301] width 116 height 39
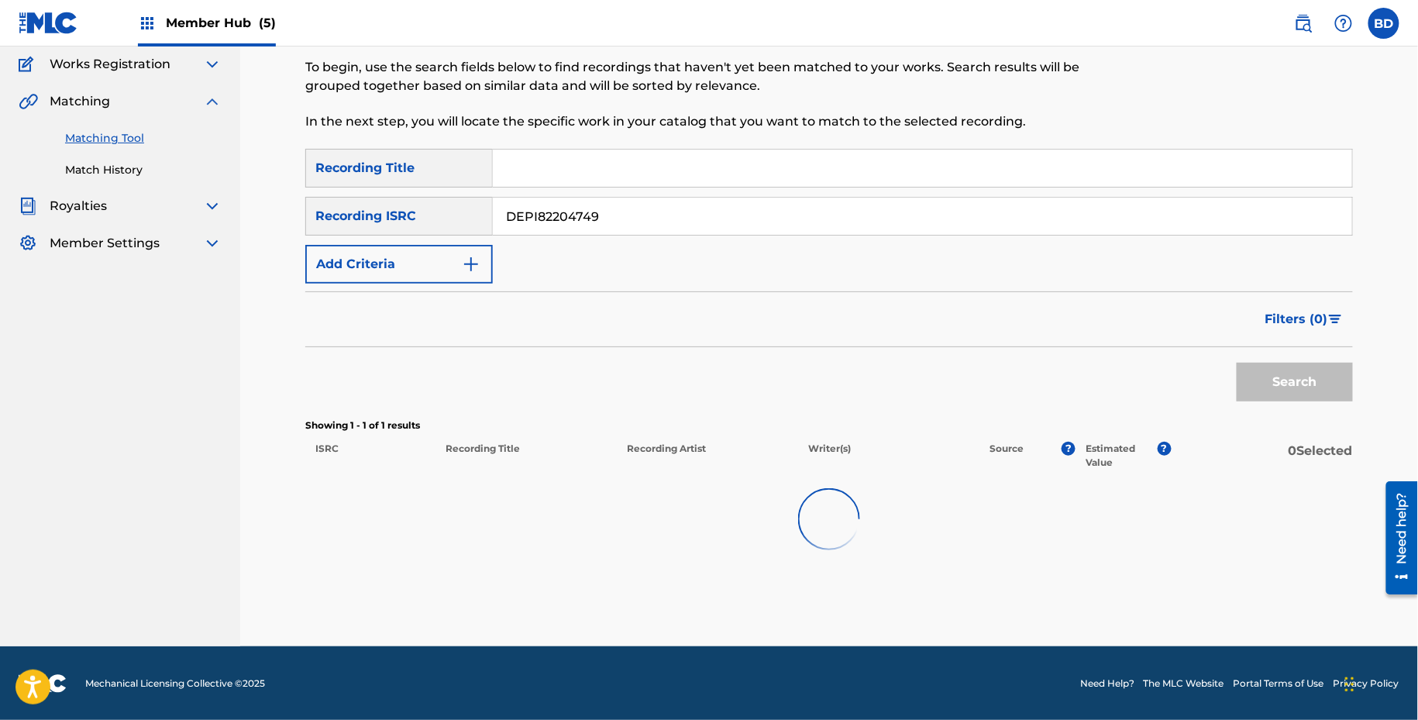
scroll to position [136, 0]
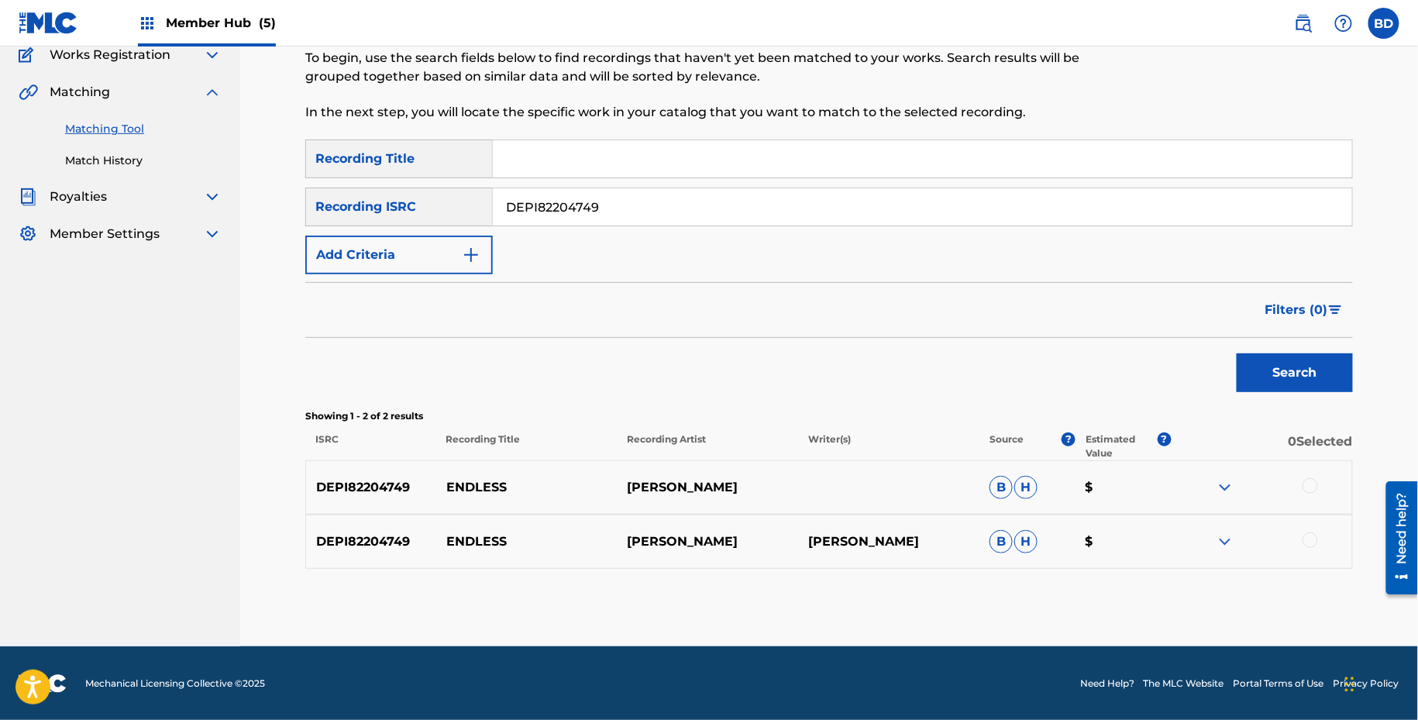
click at [487, 483] on p "ENDLESS" at bounding box center [526, 487] width 181 height 19
copy p "ENDLESS"
click at [1226, 543] on img at bounding box center [1225, 541] width 19 height 19
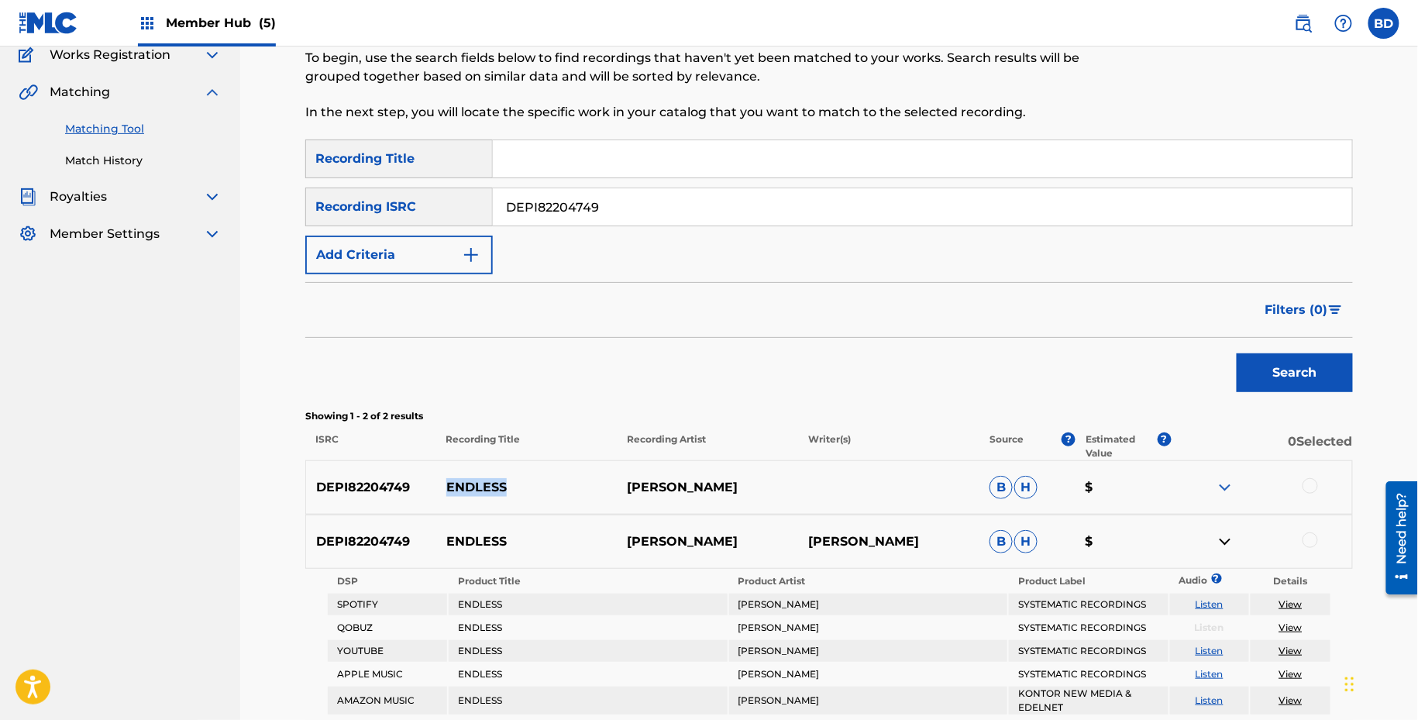
click at [1226, 490] on img at bounding box center [1225, 487] width 19 height 19
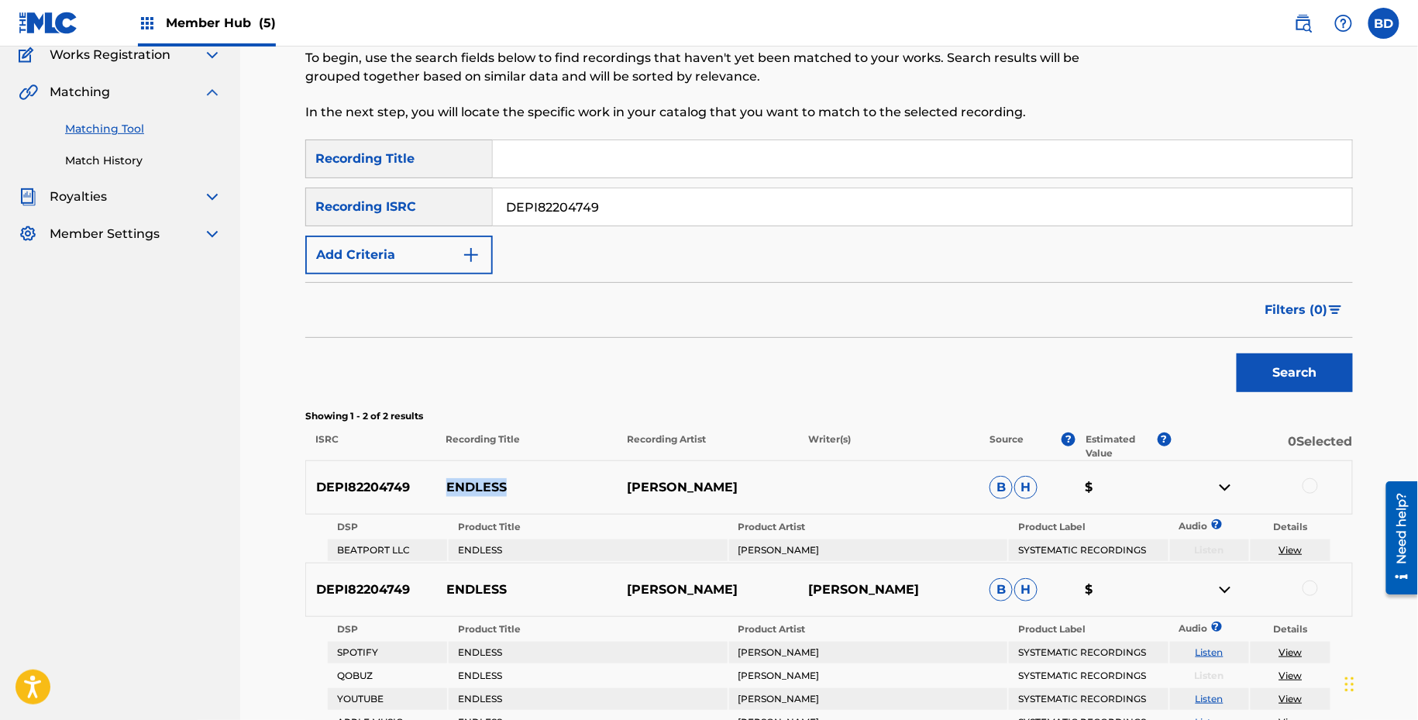
scroll to position [353, 0]
